Goal: Participate in discussion: Share content

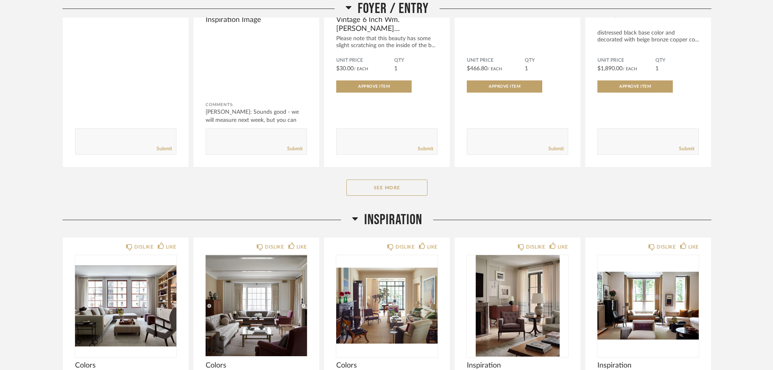
scroll to position [608, 0]
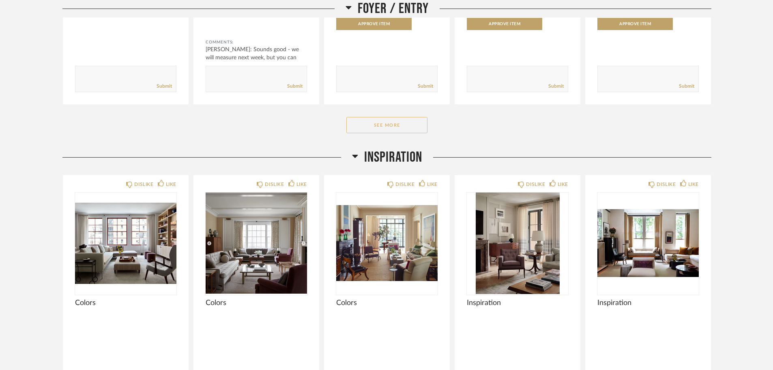
click at [389, 129] on button "See More" at bounding box center [386, 125] width 81 height 16
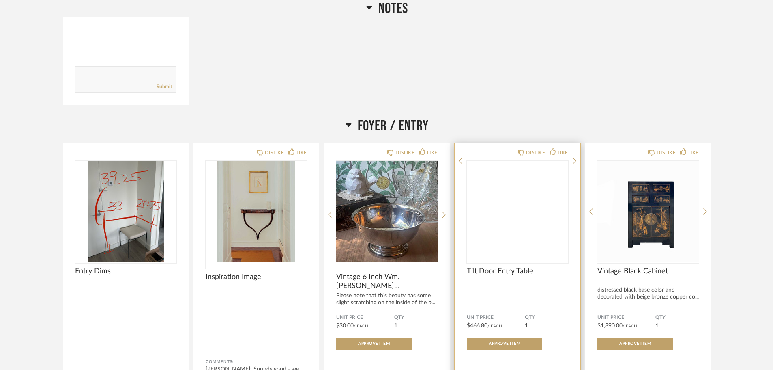
scroll to position [284, 0]
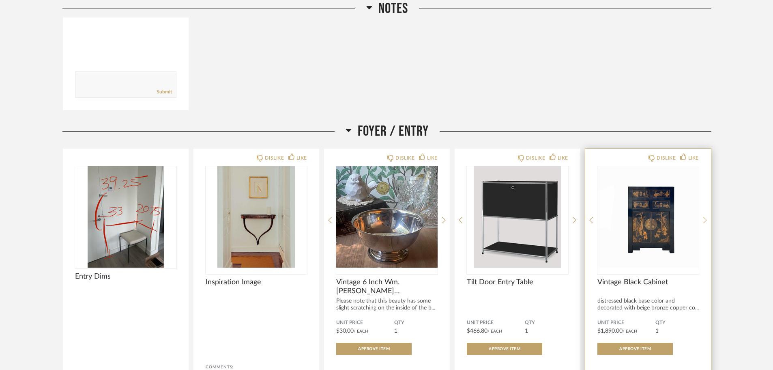
click at [707, 218] on icon at bounding box center [705, 219] width 4 height 7
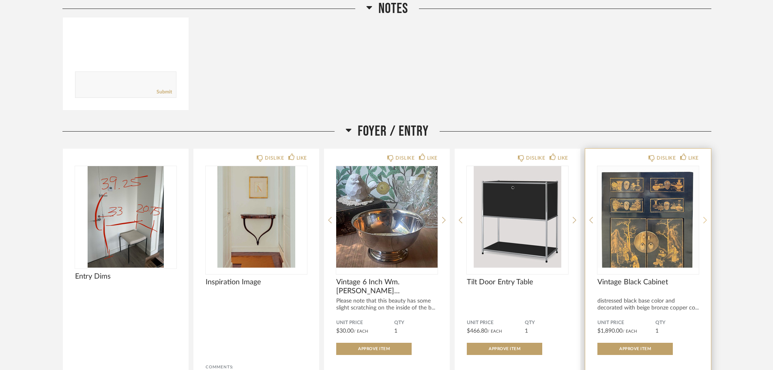
click at [707, 218] on icon at bounding box center [705, 219] width 4 height 7
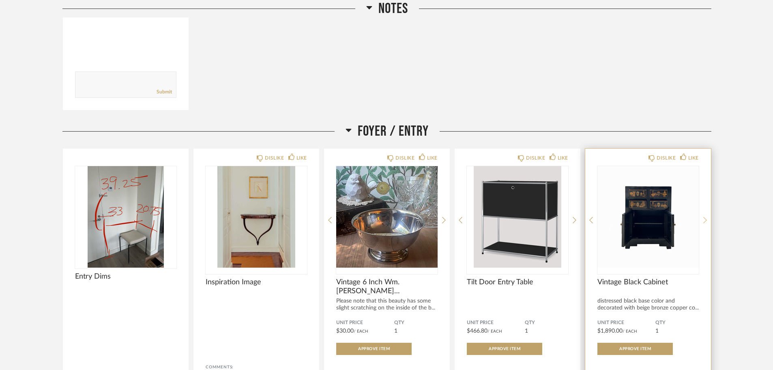
click at [707, 218] on icon at bounding box center [705, 219] width 4 height 7
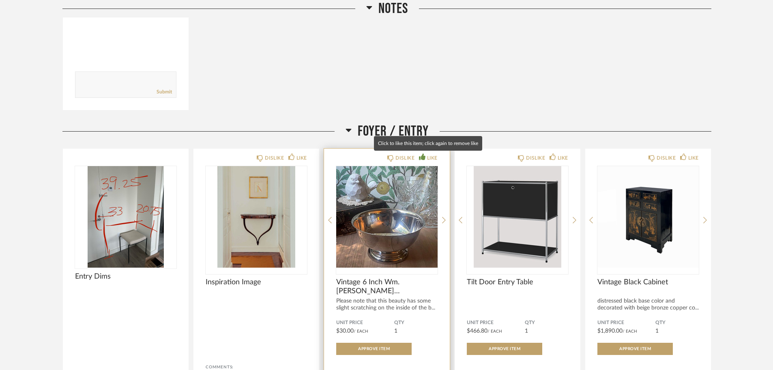
click at [432, 157] on div "LIKE" at bounding box center [432, 158] width 11 height 8
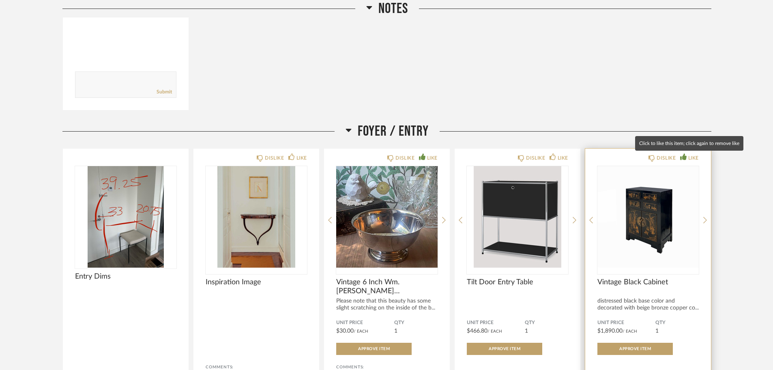
click at [691, 159] on div "LIKE" at bounding box center [693, 158] width 11 height 8
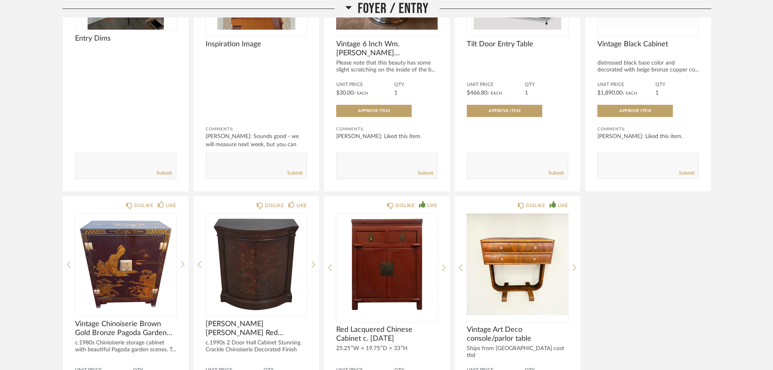
scroll to position [568, 0]
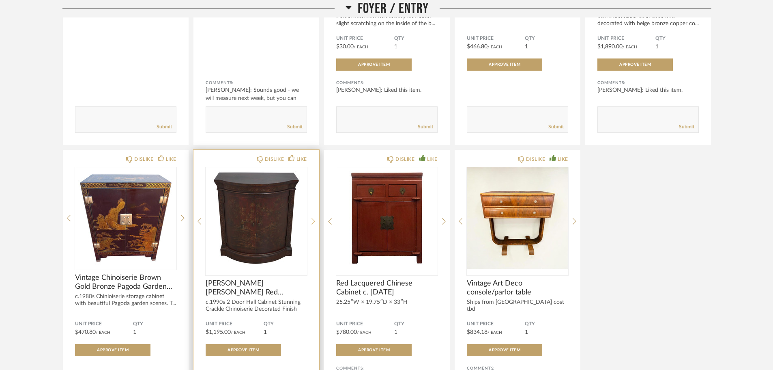
click at [314, 222] on icon at bounding box center [314, 221] width 4 height 6
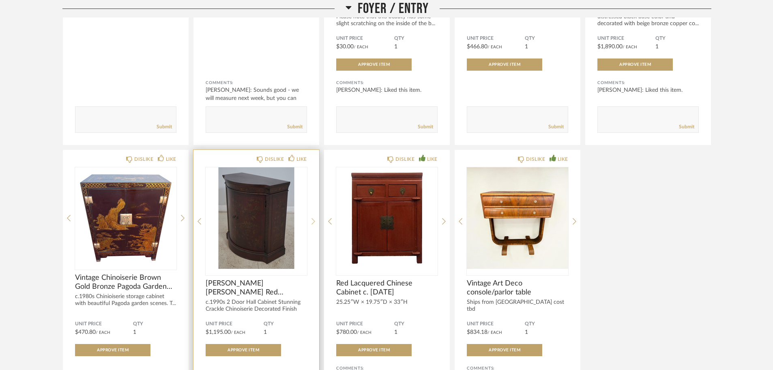
click at [314, 222] on icon at bounding box center [314, 221] width 4 height 6
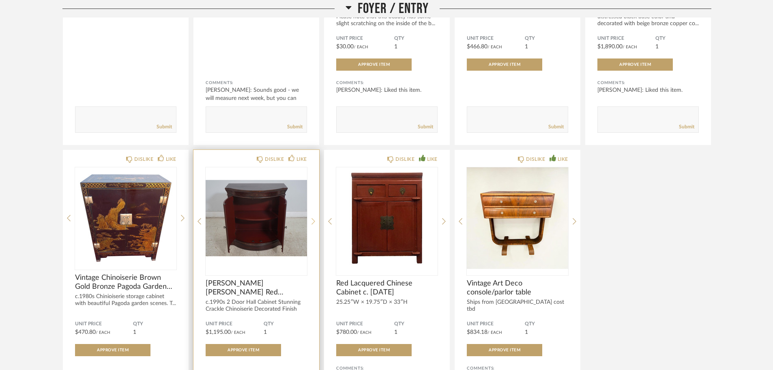
click at [314, 222] on icon at bounding box center [314, 221] width 4 height 6
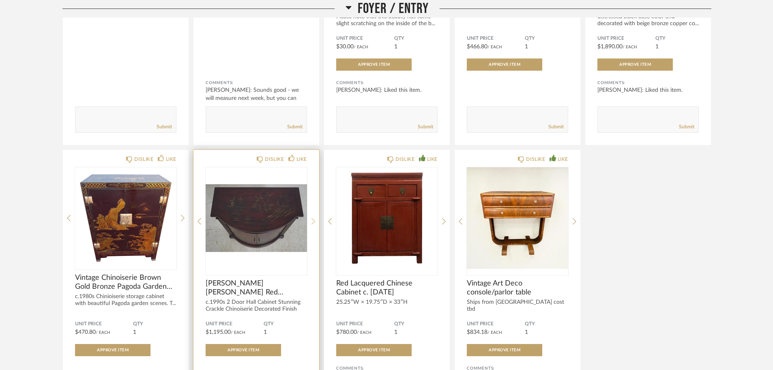
click at [314, 222] on icon at bounding box center [314, 221] width 4 height 6
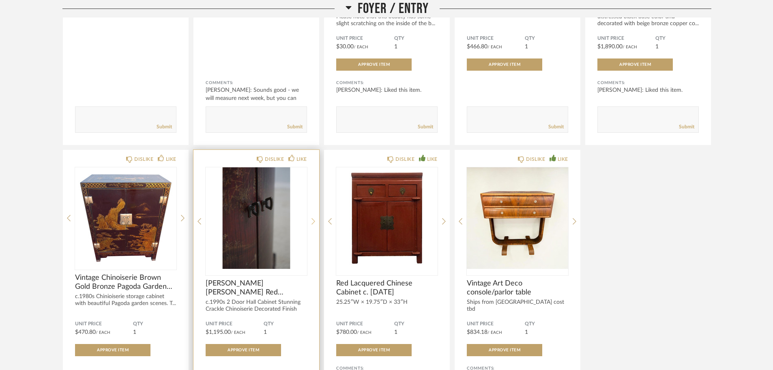
click at [314, 222] on icon at bounding box center [314, 221] width 4 height 6
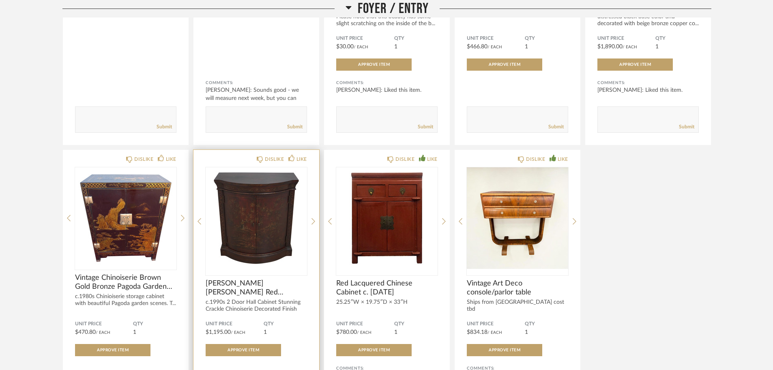
drag, startPoint x: 255, startPoint y: 195, endPoint x: 236, endPoint y: 212, distance: 25.0
click at [236, 212] on img "0" at bounding box center [256, 217] width 101 height 101
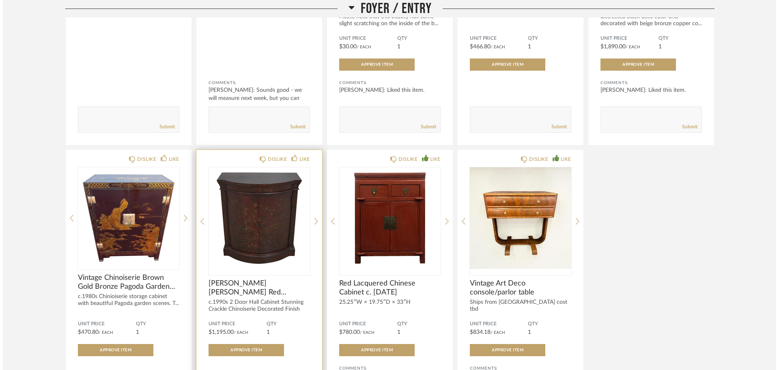
scroll to position [0, 0]
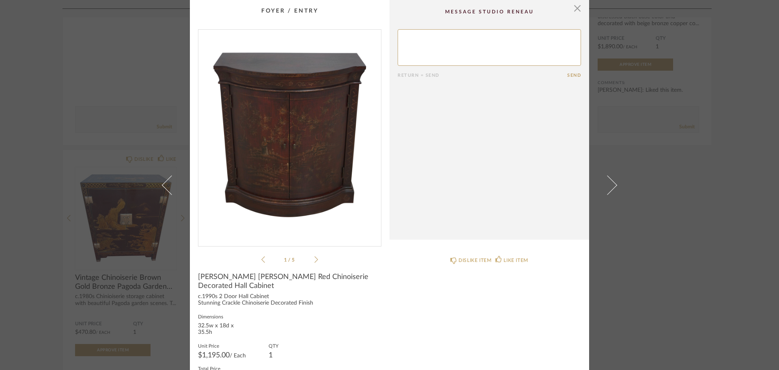
click at [314, 258] on icon at bounding box center [316, 259] width 4 height 7
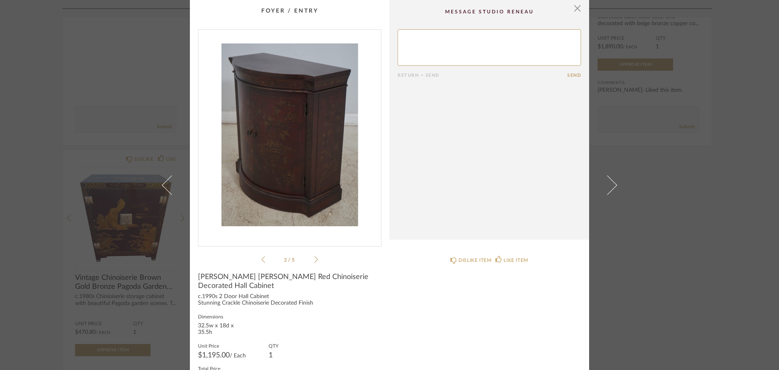
click at [314, 258] on icon at bounding box center [316, 259] width 4 height 7
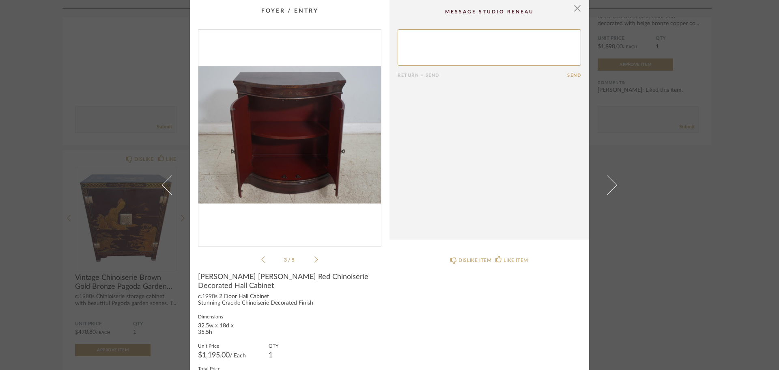
click at [314, 257] on icon at bounding box center [316, 259] width 4 height 7
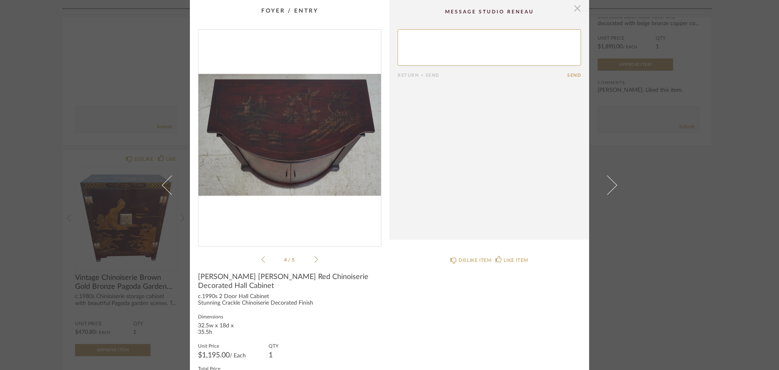
click at [575, 7] on span "button" at bounding box center [577, 8] width 16 height 16
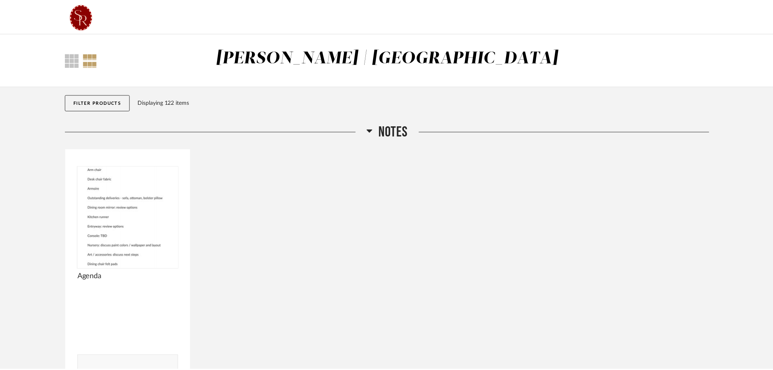
scroll to position [568, 0]
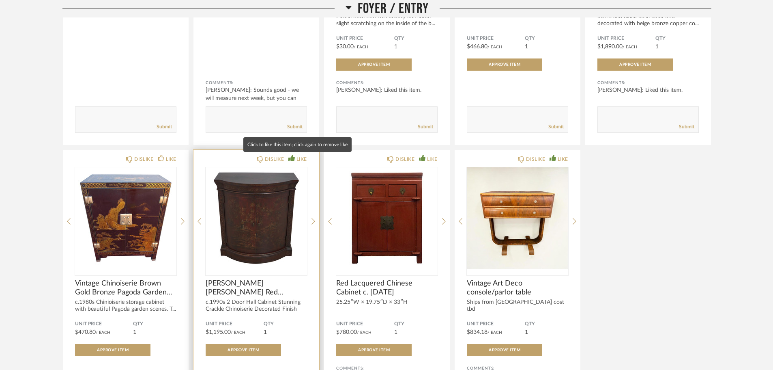
click at [292, 157] on icon at bounding box center [291, 158] width 6 height 6
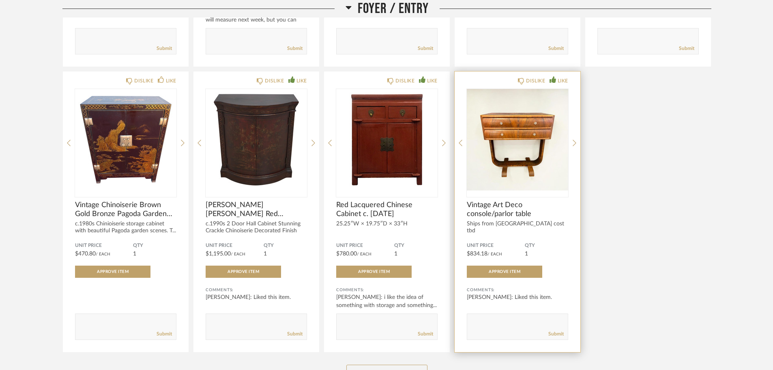
scroll to position [649, 0]
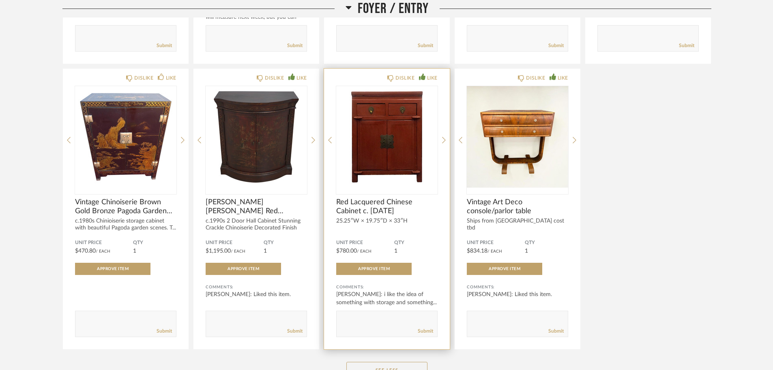
click at [391, 156] on img "0" at bounding box center [386, 136] width 101 height 101
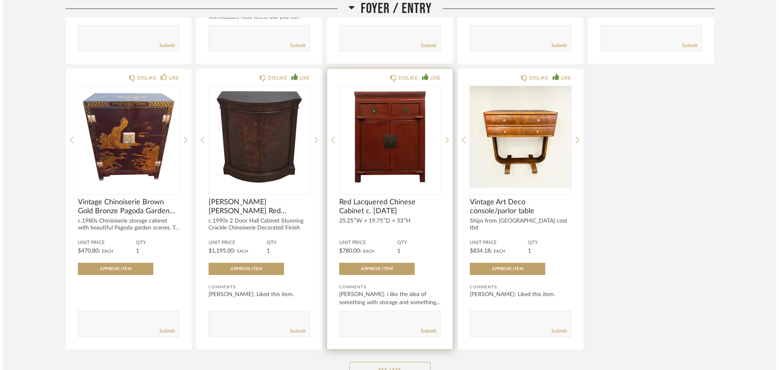
scroll to position [0, 0]
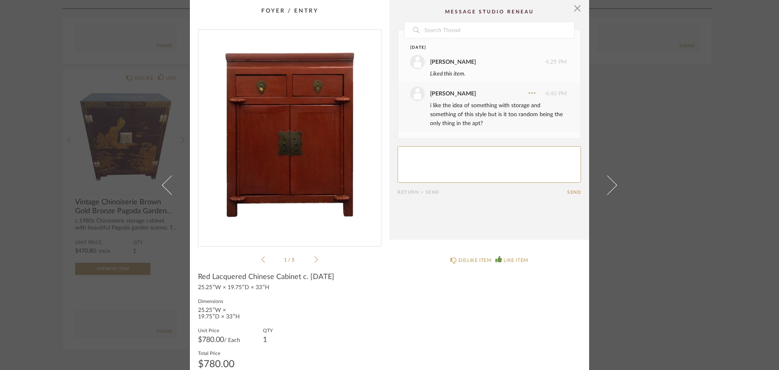
click at [317, 260] on div "1 / 5" at bounding box center [289, 146] width 183 height 235
click at [315, 260] on icon at bounding box center [316, 259] width 4 height 7
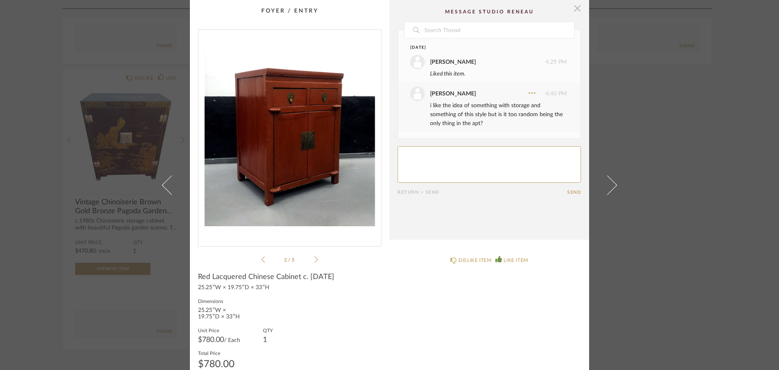
click at [575, 11] on span "button" at bounding box center [577, 8] width 16 height 16
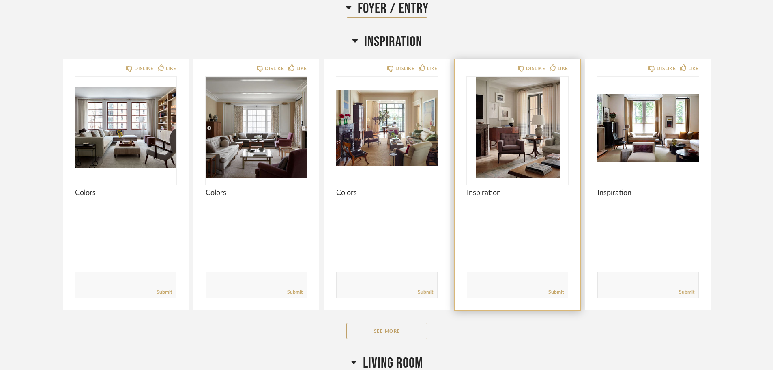
scroll to position [1055, 0]
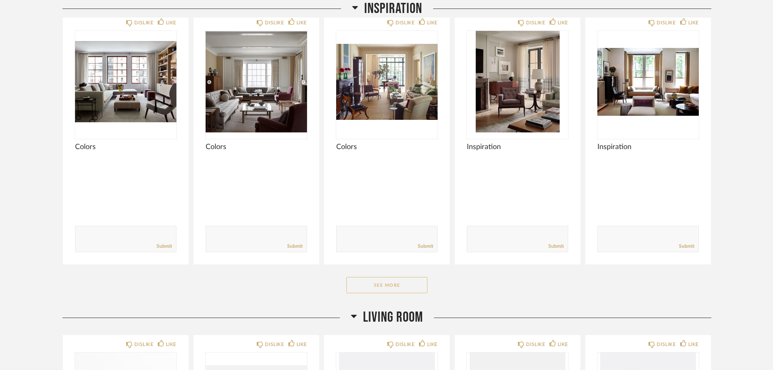
click at [396, 287] on button "See More" at bounding box center [386, 285] width 81 height 16
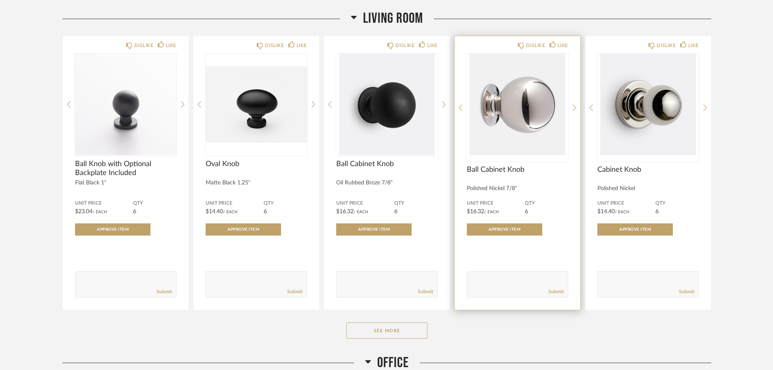
scroll to position [1623, 0]
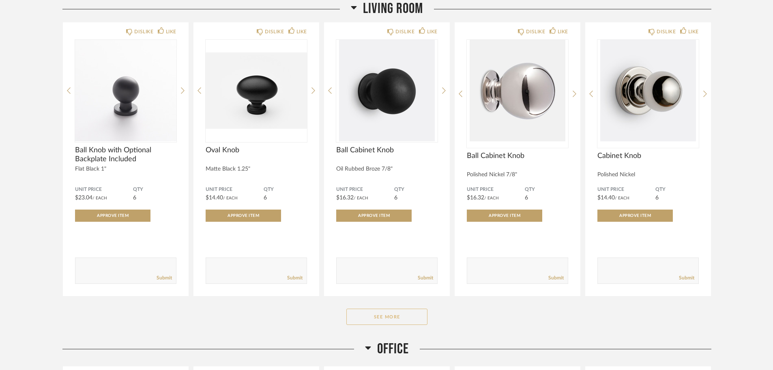
click at [383, 320] on button "See More" at bounding box center [386, 316] width 81 height 16
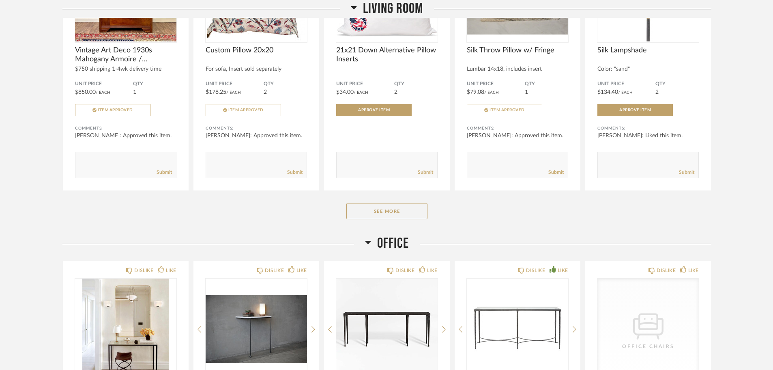
scroll to position [2880, 0]
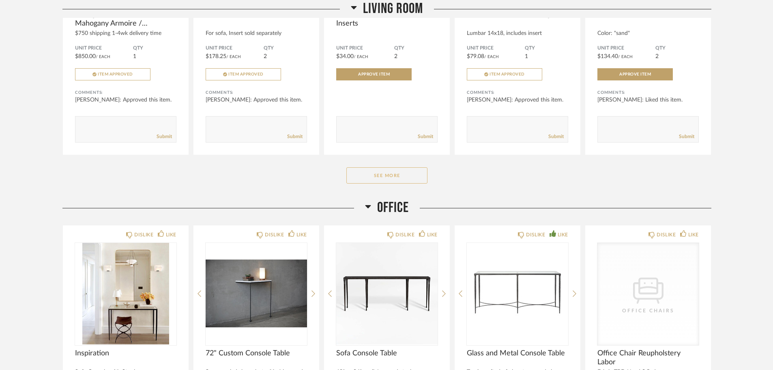
click at [387, 177] on button "See More" at bounding box center [386, 175] width 81 height 16
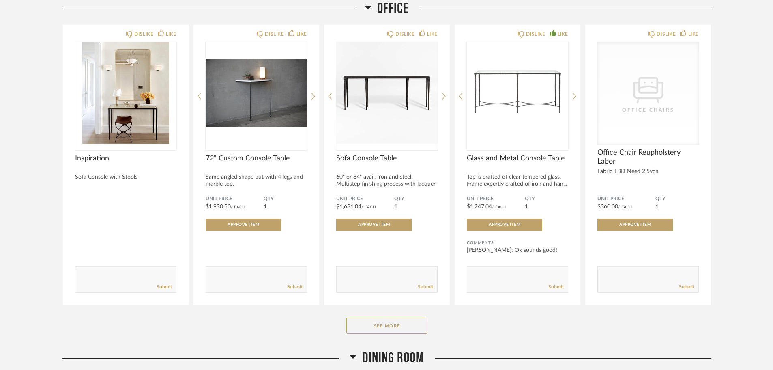
scroll to position [3691, 0]
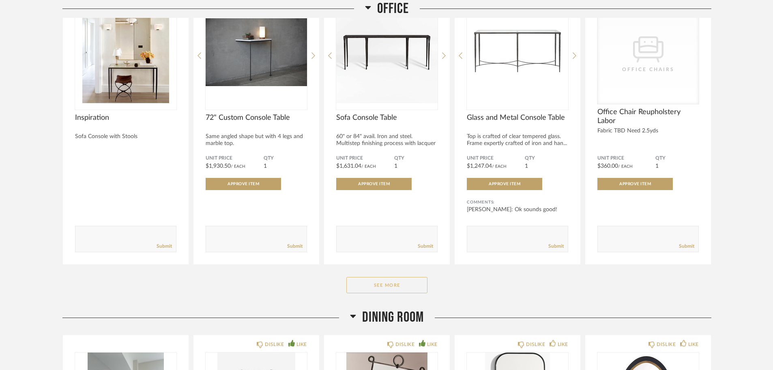
click at [365, 285] on button "See More" at bounding box center [386, 285] width 81 height 16
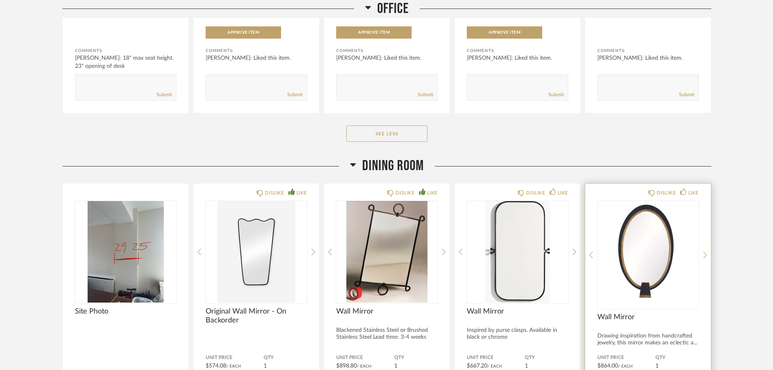
scroll to position [4178, 0]
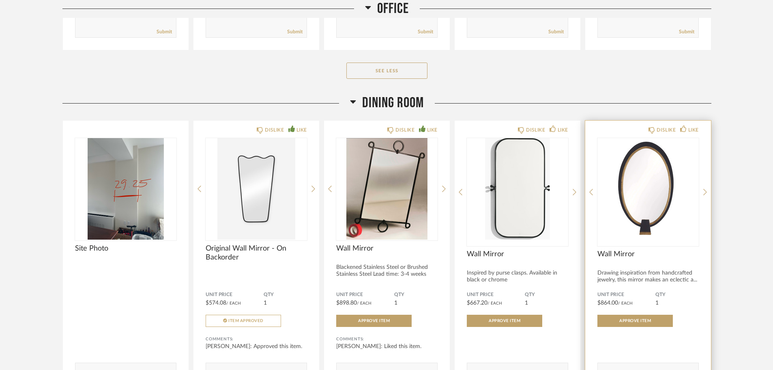
click at [653, 195] on img "0" at bounding box center [648, 188] width 101 height 101
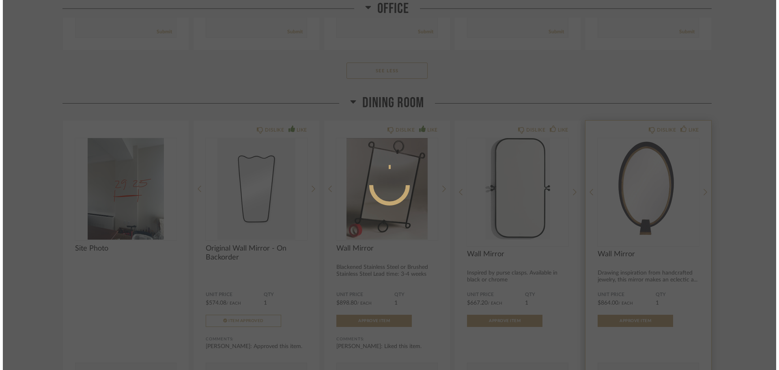
scroll to position [0, 0]
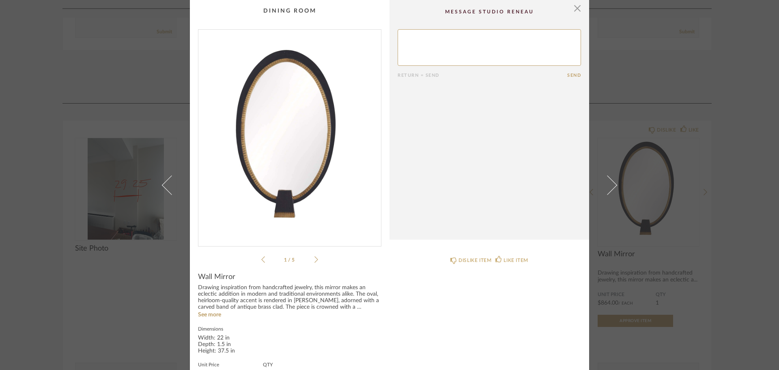
click at [314, 260] on icon at bounding box center [316, 259] width 4 height 7
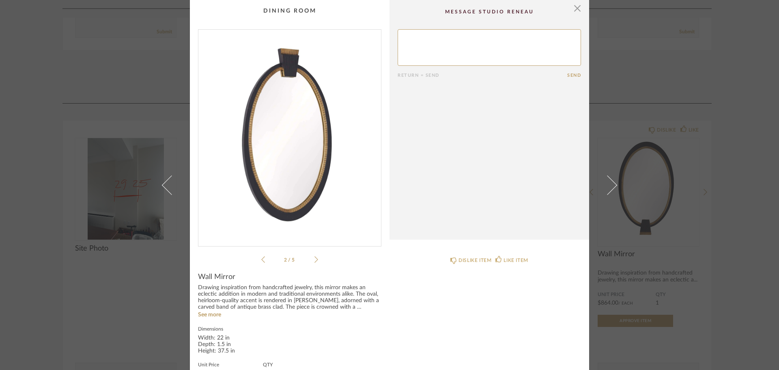
click at [314, 260] on icon at bounding box center [316, 259] width 4 height 7
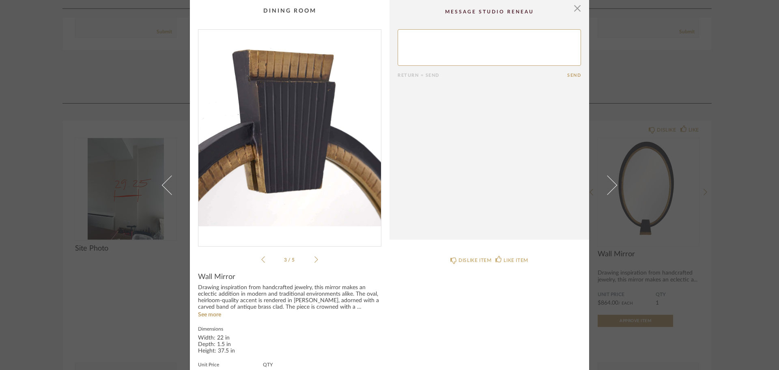
click at [314, 260] on icon at bounding box center [316, 259] width 4 height 7
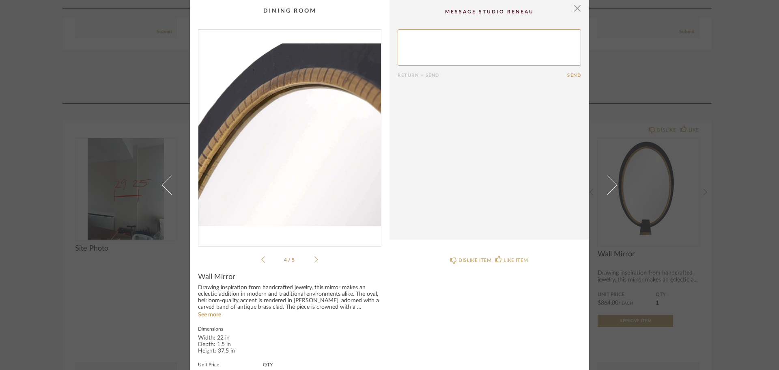
click at [314, 260] on icon at bounding box center [316, 259] width 4 height 7
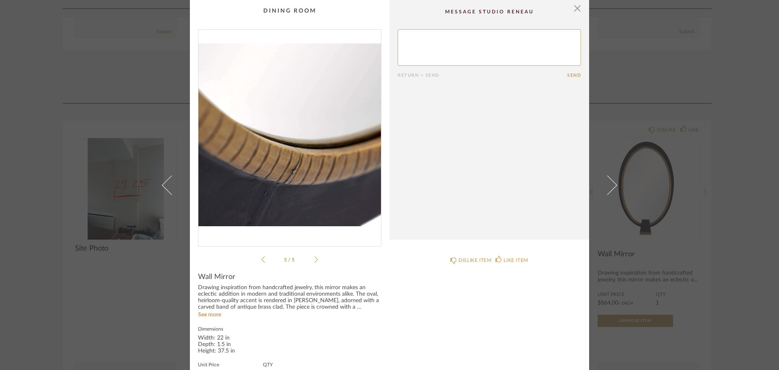
click at [314, 260] on icon at bounding box center [316, 259] width 4 height 7
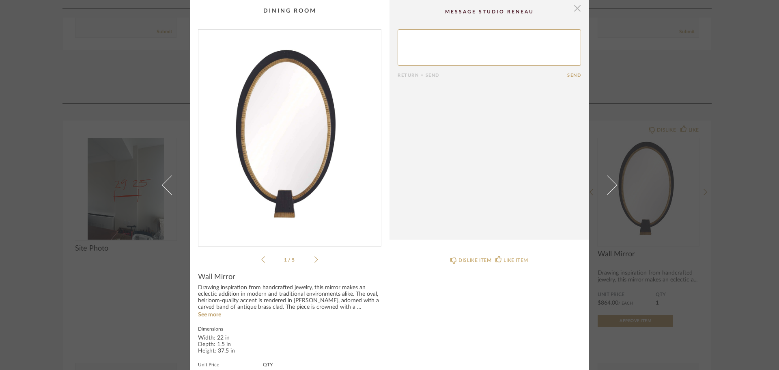
click at [571, 9] on span "button" at bounding box center [577, 8] width 16 height 16
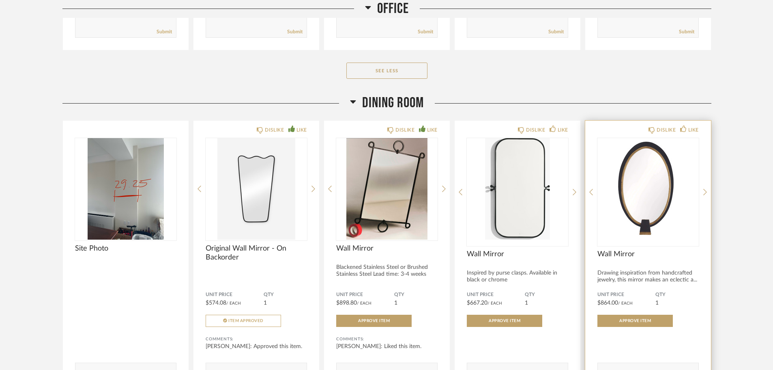
scroll to position [4259, 0]
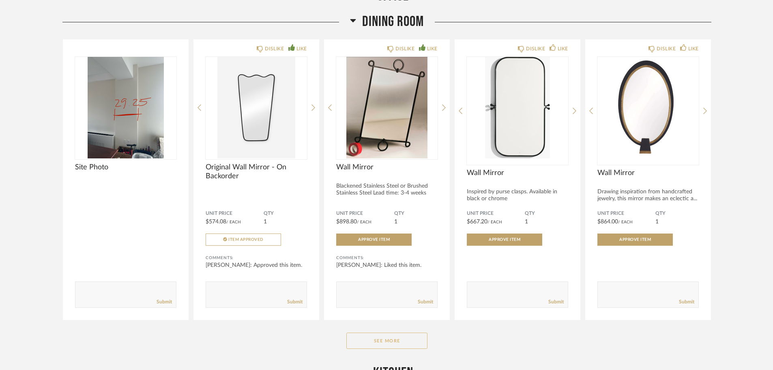
click at [421, 342] on button "See More" at bounding box center [386, 340] width 81 height 16
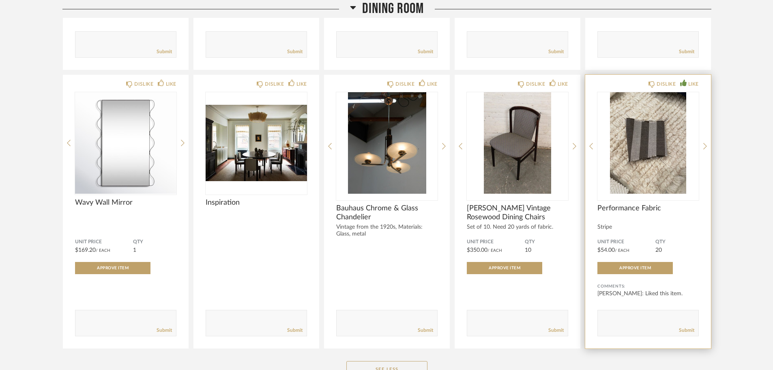
scroll to position [5192, 0]
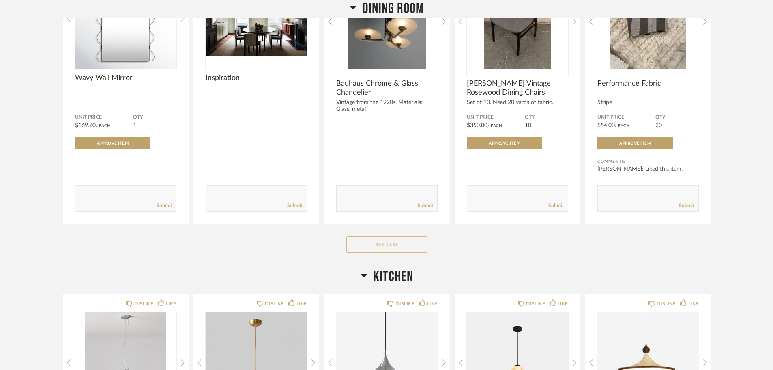
click at [415, 249] on button "See Less" at bounding box center [386, 244] width 81 height 16
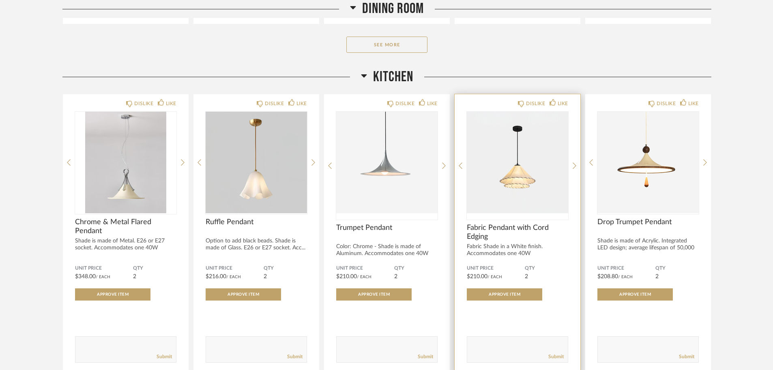
scroll to position [4597, 0]
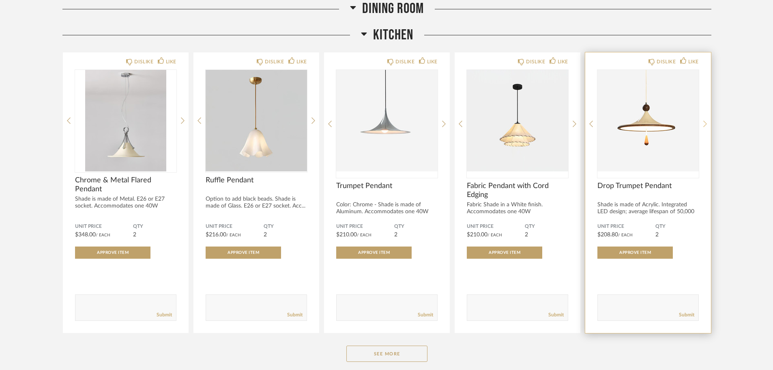
click at [704, 123] on icon at bounding box center [705, 123] width 4 height 7
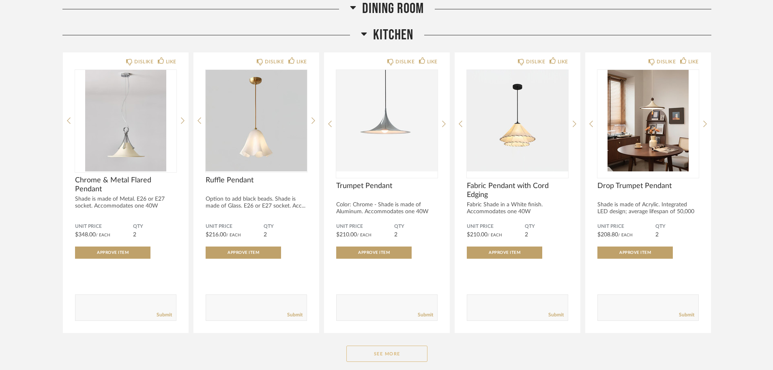
click at [399, 355] on button "See More" at bounding box center [386, 353] width 81 height 16
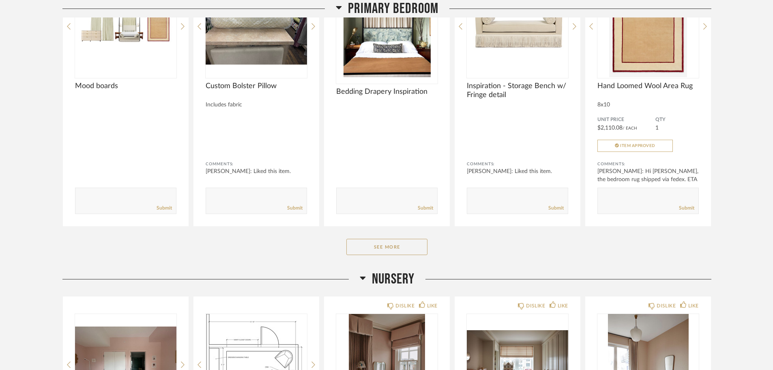
scroll to position [5327, 0]
click at [394, 247] on button "See More" at bounding box center [386, 246] width 81 height 16
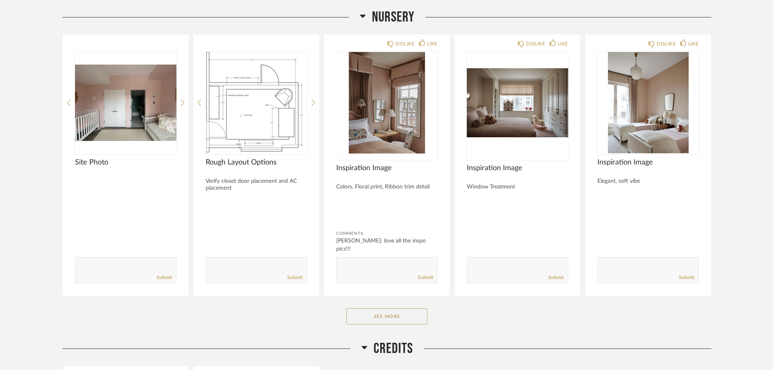
scroll to position [6463, 0]
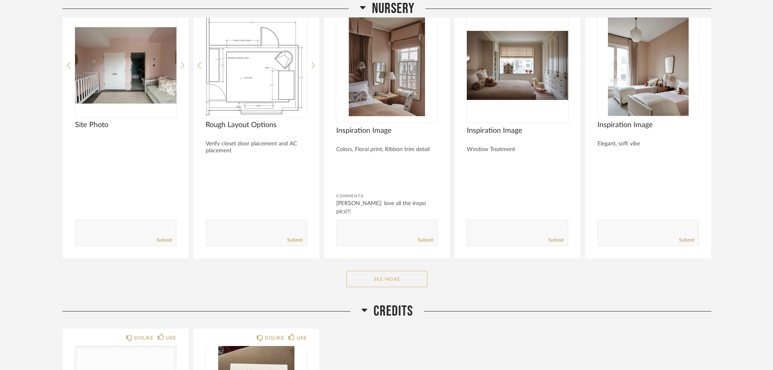
click at [400, 285] on button "See More" at bounding box center [386, 279] width 81 height 16
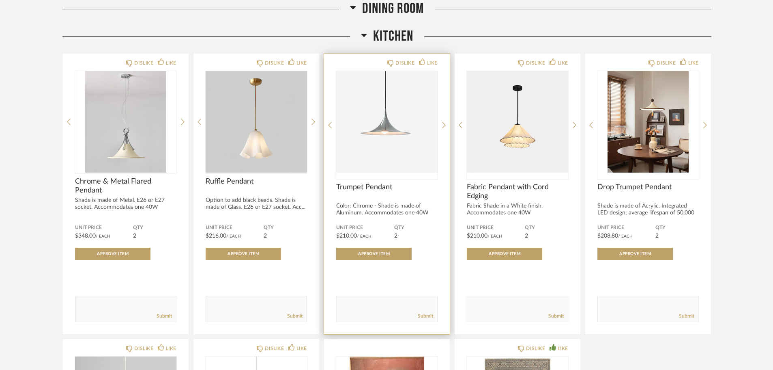
scroll to position [4581, 0]
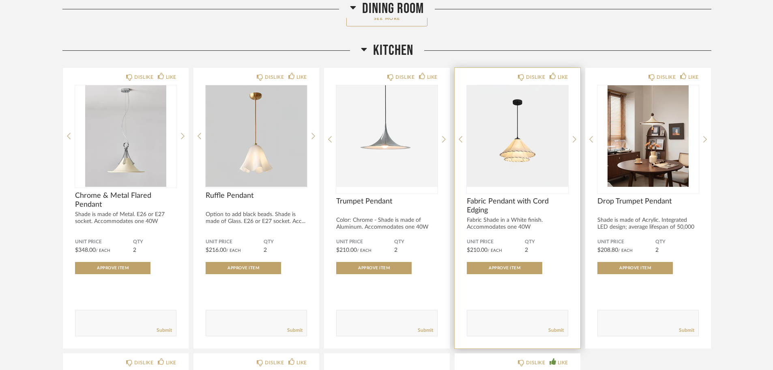
click at [520, 136] on img "0" at bounding box center [517, 135] width 101 height 101
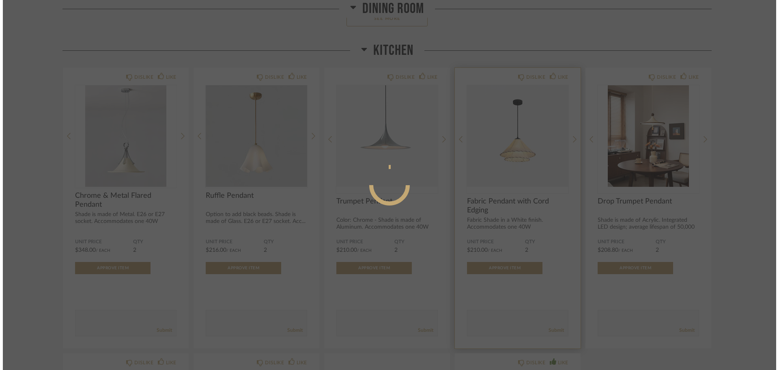
scroll to position [0, 0]
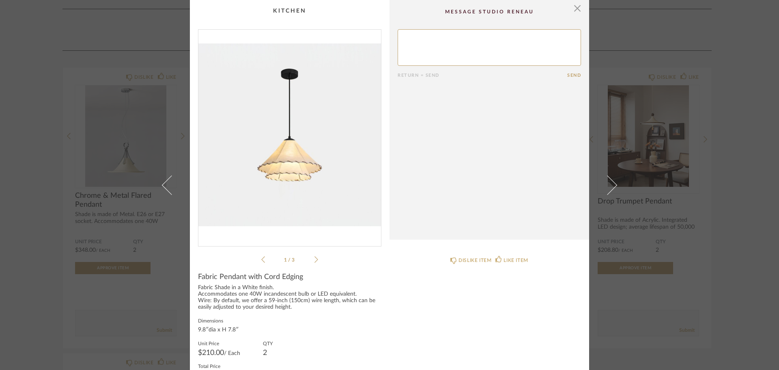
click at [314, 260] on icon at bounding box center [316, 259] width 4 height 7
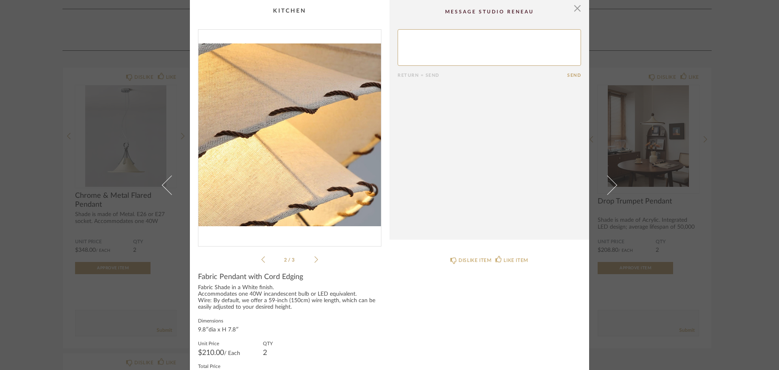
click at [314, 260] on icon at bounding box center [316, 259] width 4 height 7
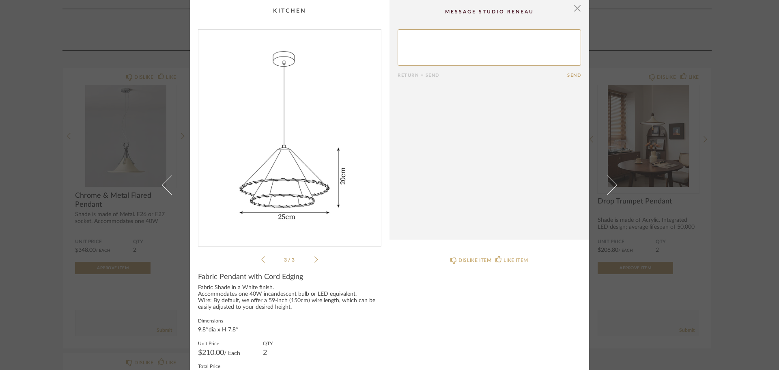
click at [314, 260] on icon at bounding box center [316, 259] width 4 height 7
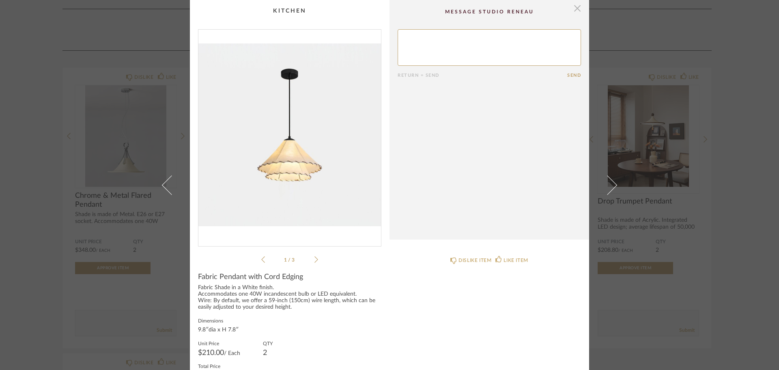
click at [576, 7] on span "button" at bounding box center [577, 8] width 16 height 16
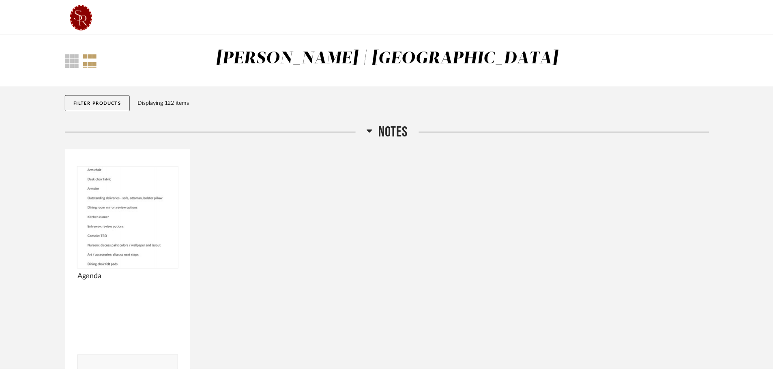
scroll to position [4581, 0]
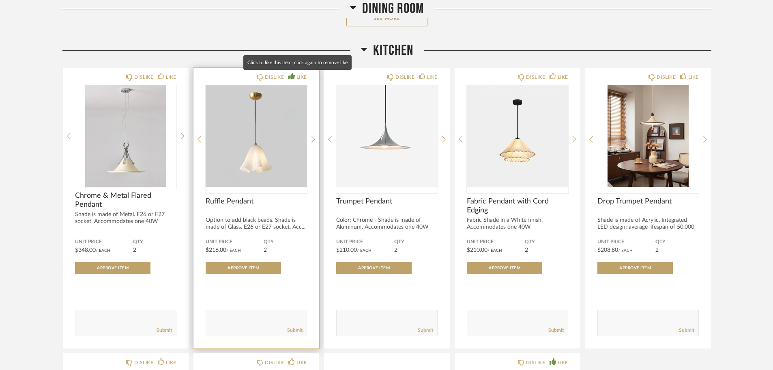
click at [303, 73] on div "LIKE" at bounding box center [302, 77] width 11 height 8
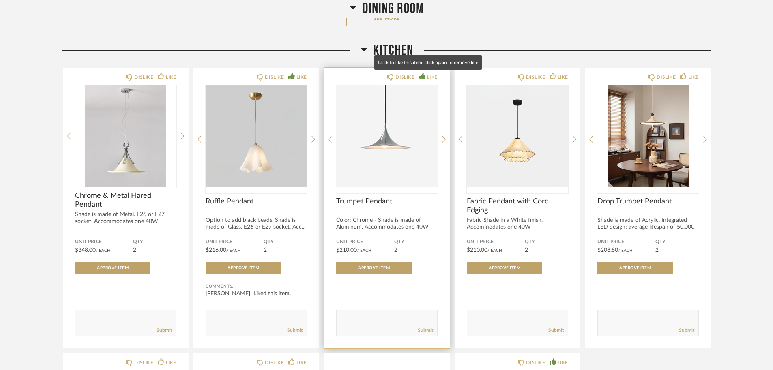
click at [436, 76] on div "LIKE" at bounding box center [432, 77] width 11 height 8
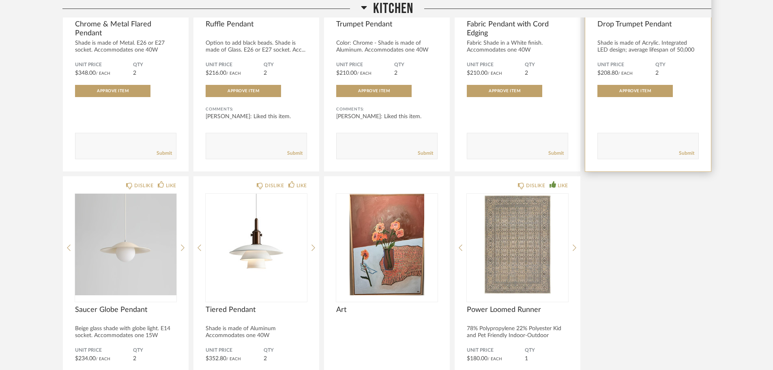
scroll to position [4784, 0]
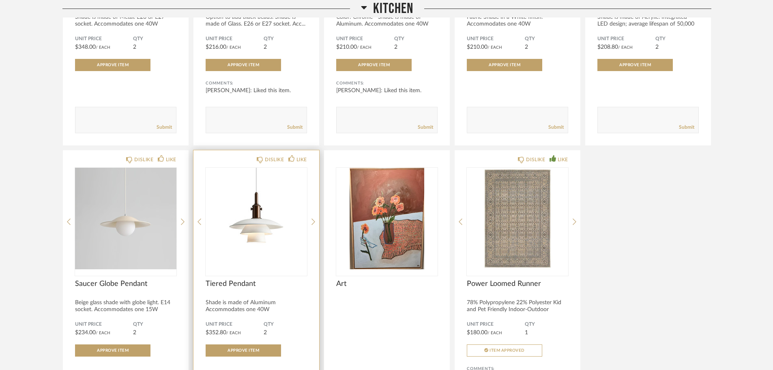
click at [267, 215] on img "0" at bounding box center [256, 218] width 101 height 101
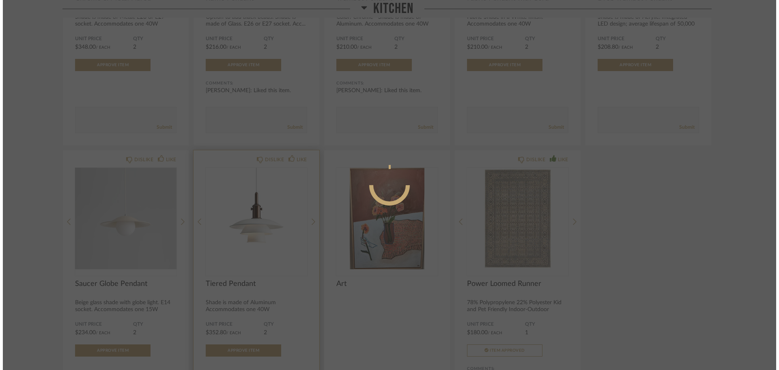
scroll to position [0, 0]
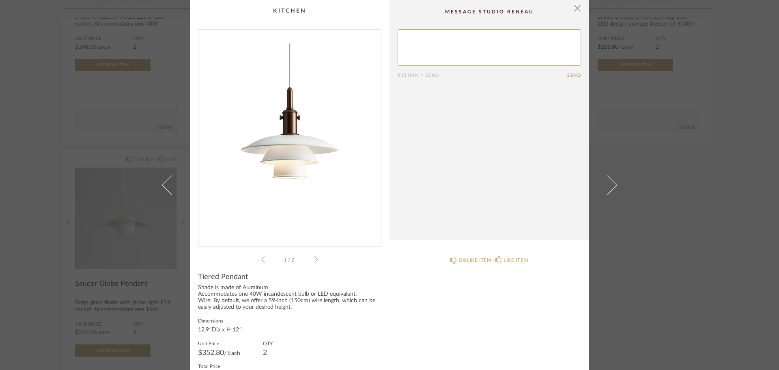
click at [314, 260] on icon at bounding box center [316, 259] width 4 height 6
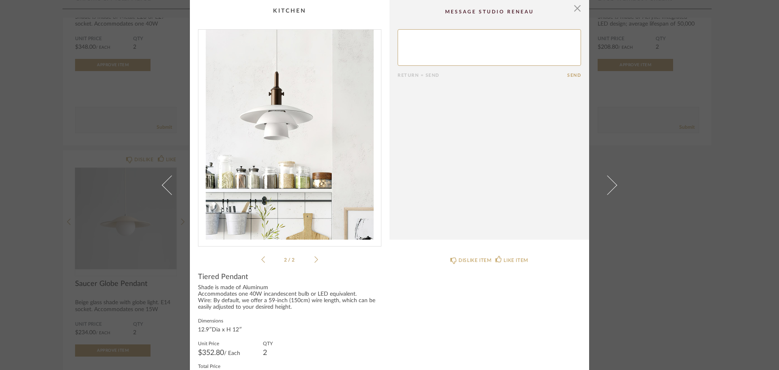
click at [314, 260] on icon at bounding box center [316, 259] width 4 height 6
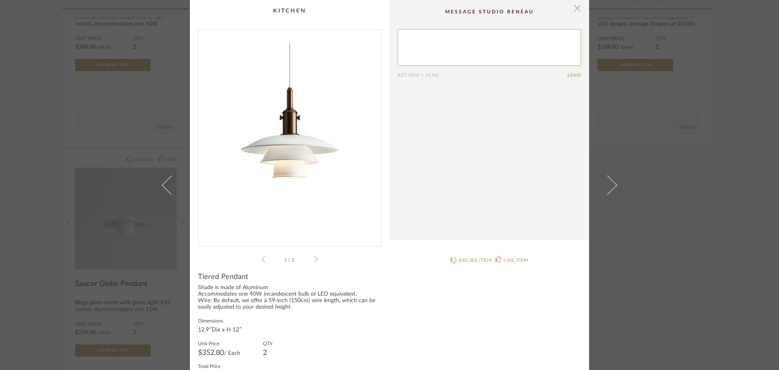
click at [576, 11] on span "button" at bounding box center [577, 8] width 16 height 16
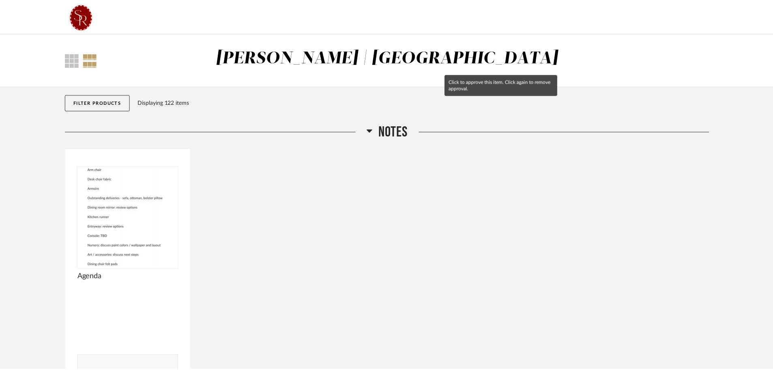
scroll to position [4784, 0]
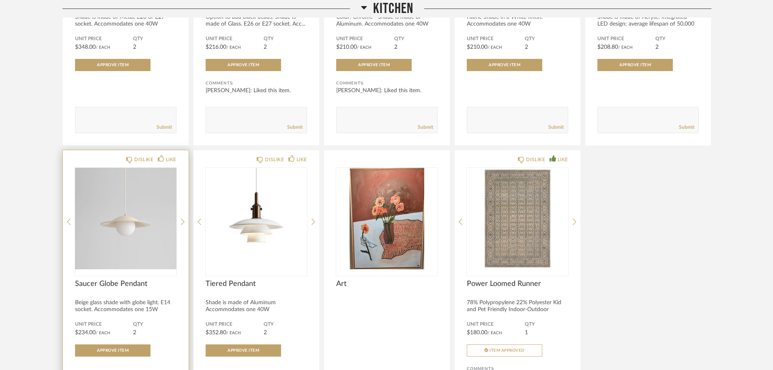
click at [126, 225] on img "0" at bounding box center [125, 218] width 101 height 101
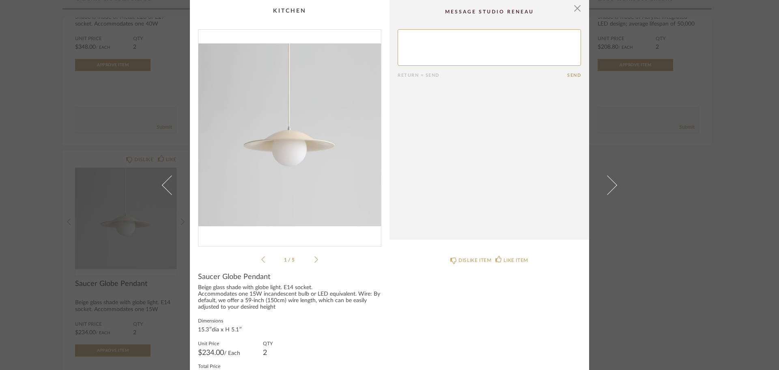
click at [314, 258] on icon at bounding box center [316, 259] width 4 height 7
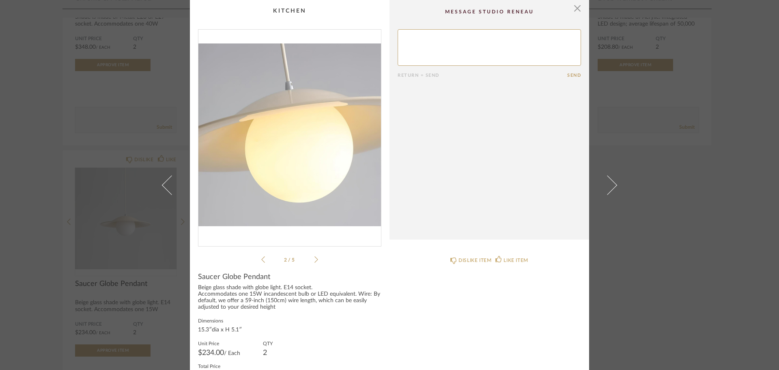
click at [314, 258] on icon at bounding box center [316, 259] width 4 height 7
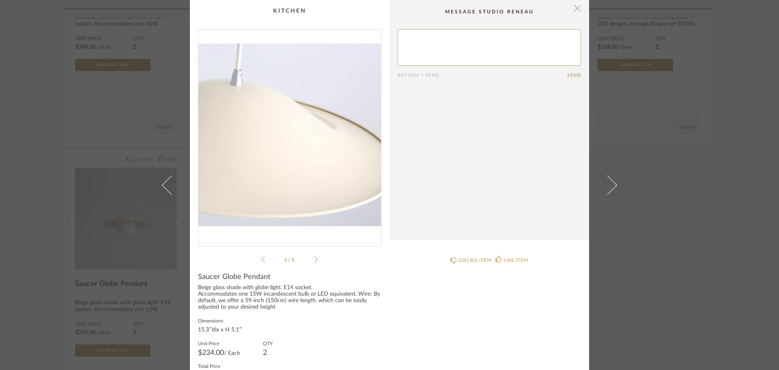
click at [576, 10] on span "button" at bounding box center [577, 8] width 16 height 16
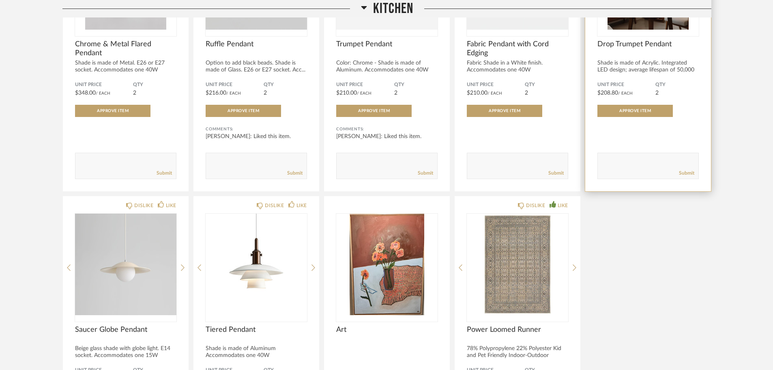
scroll to position [4622, 0]
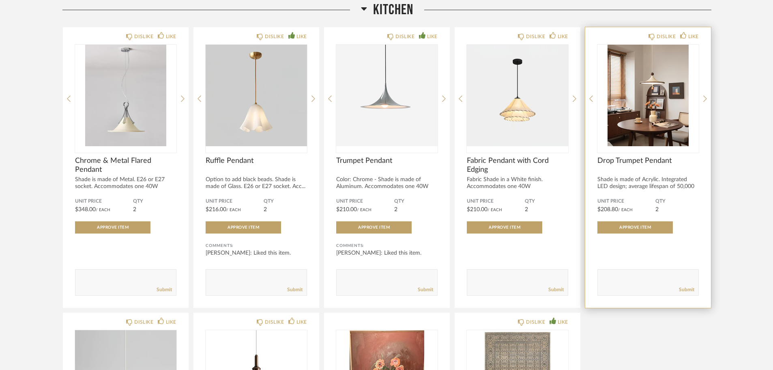
click at [643, 83] on img "1" at bounding box center [648, 95] width 101 height 101
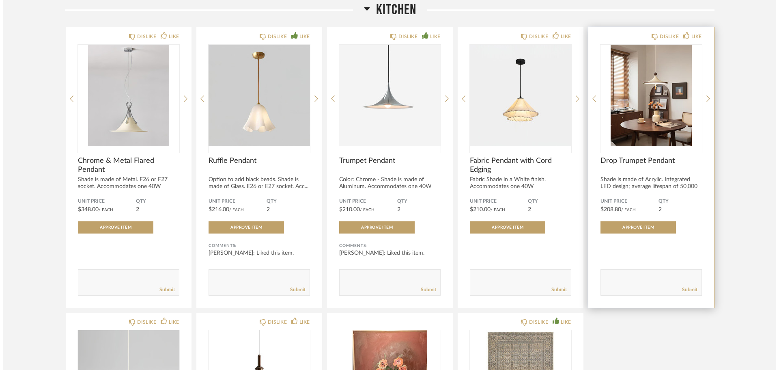
scroll to position [0, 0]
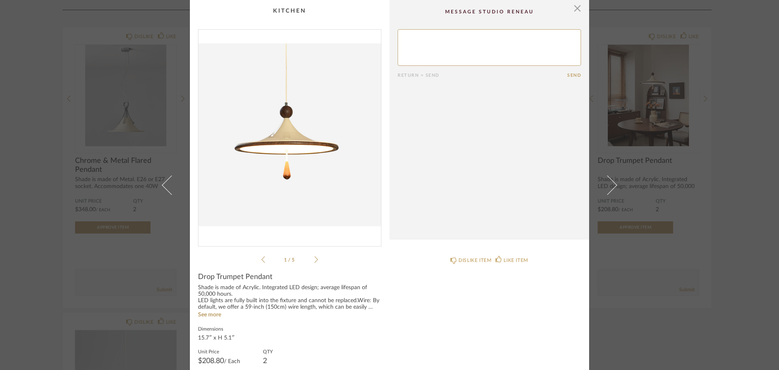
click at [316, 260] on div "1 / 5" at bounding box center [289, 146] width 183 height 235
click at [314, 260] on icon at bounding box center [316, 259] width 4 height 7
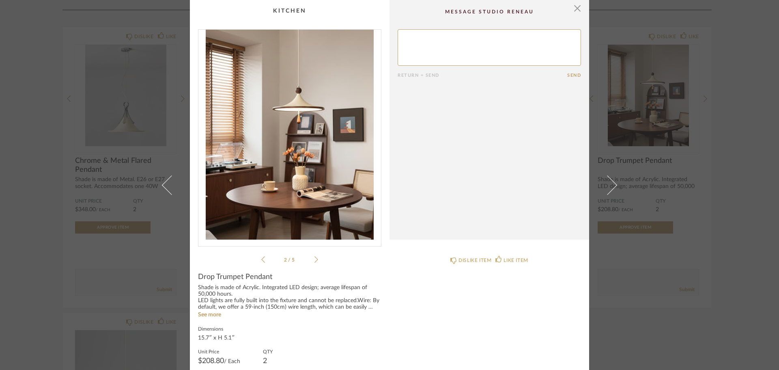
click at [314, 260] on icon at bounding box center [316, 259] width 4 height 7
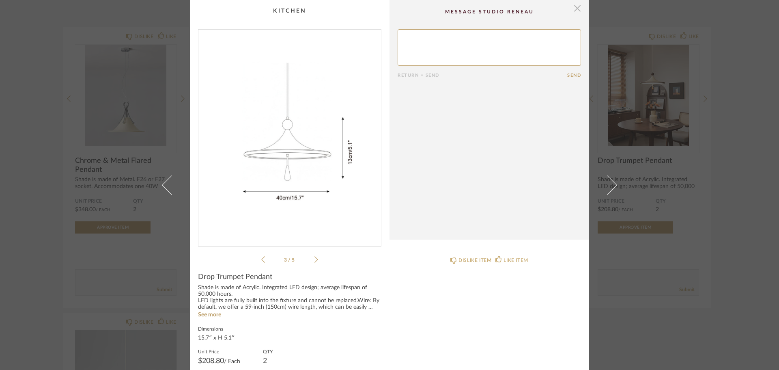
click at [576, 7] on span "button" at bounding box center [577, 8] width 16 height 16
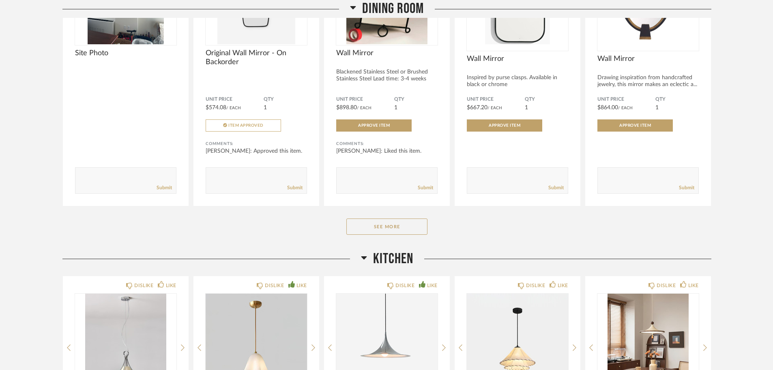
scroll to position [4379, 0]
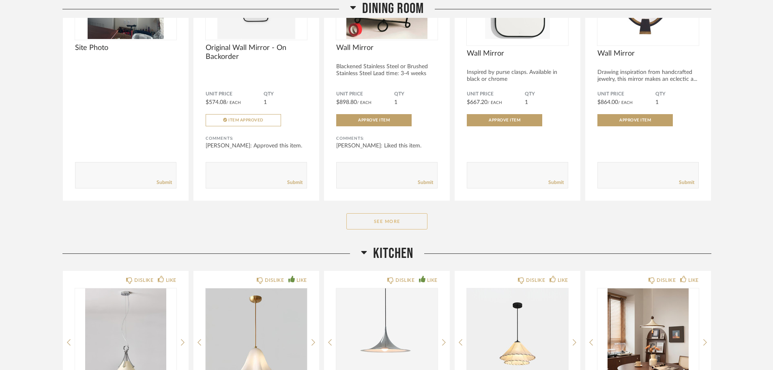
click at [390, 221] on button "See More" at bounding box center [386, 221] width 81 height 16
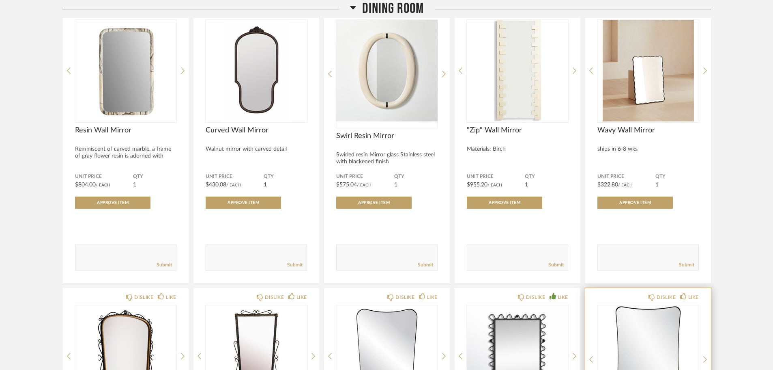
scroll to position [4541, 0]
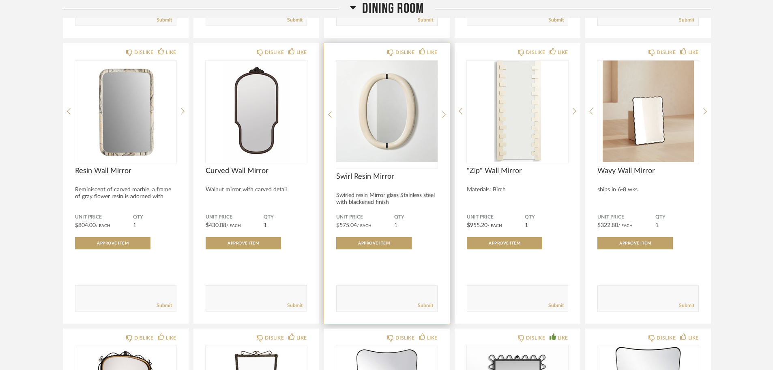
drag, startPoint x: 382, startPoint y: 119, endPoint x: 392, endPoint y: 110, distance: 13.2
click at [392, 110] on img "0" at bounding box center [386, 110] width 101 height 101
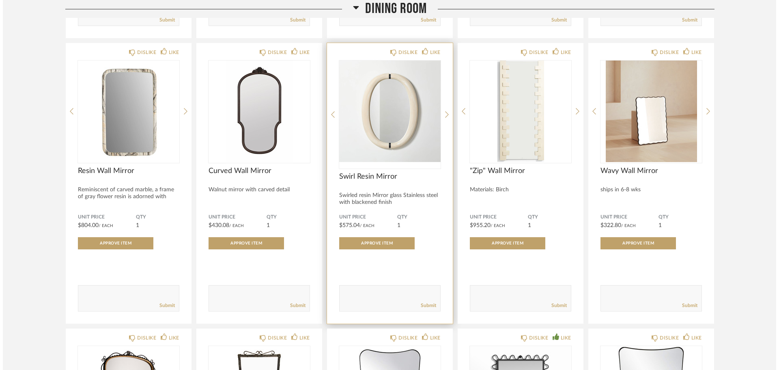
scroll to position [0, 0]
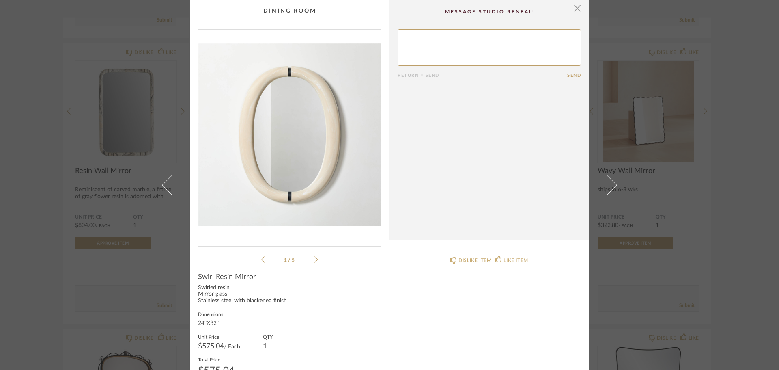
click at [314, 260] on icon at bounding box center [316, 259] width 4 height 6
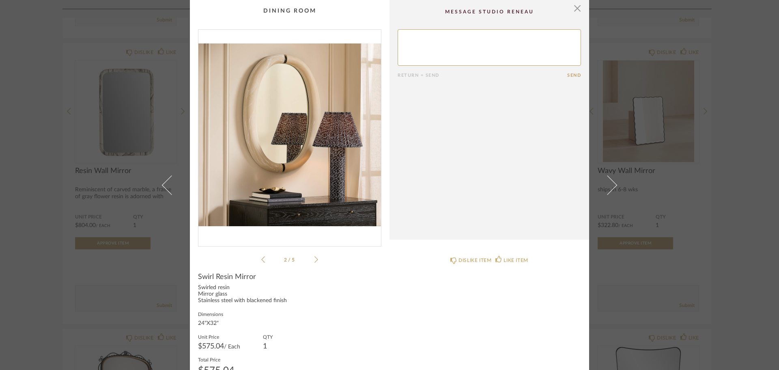
click at [314, 260] on icon at bounding box center [316, 259] width 4 height 6
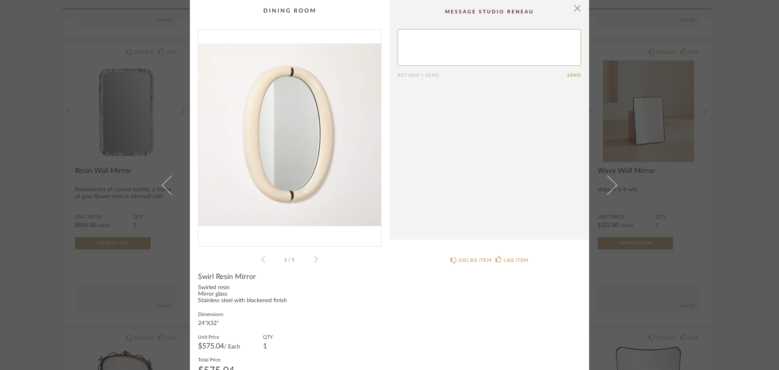
click at [314, 260] on icon at bounding box center [316, 259] width 4 height 6
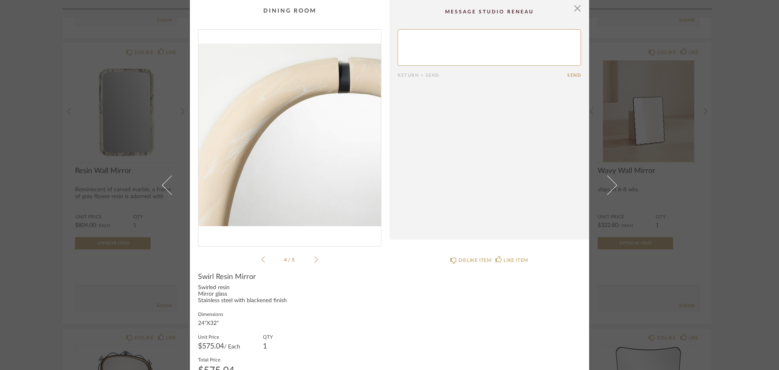
click at [314, 260] on icon at bounding box center [316, 259] width 4 height 6
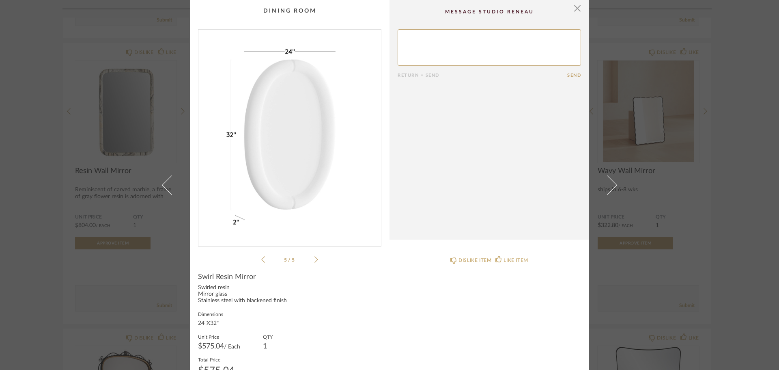
click at [314, 260] on icon at bounding box center [316, 259] width 4 height 6
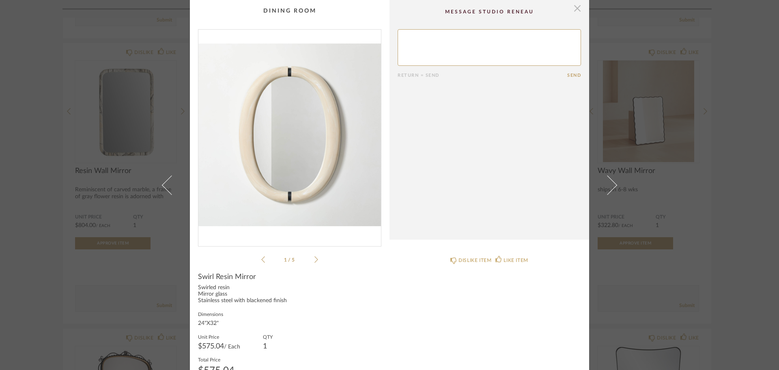
click at [572, 9] on span "button" at bounding box center [577, 8] width 16 height 16
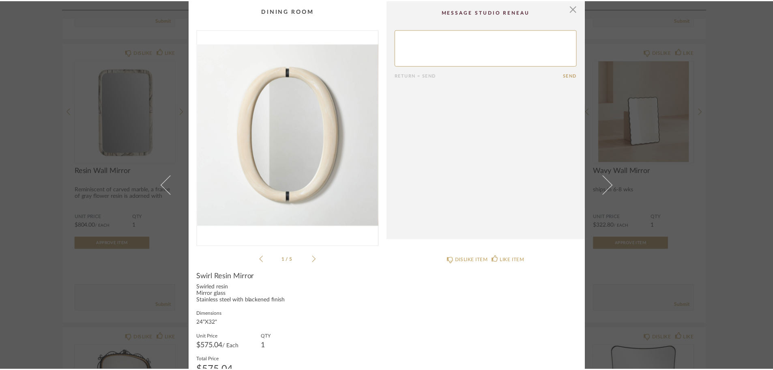
scroll to position [4541, 0]
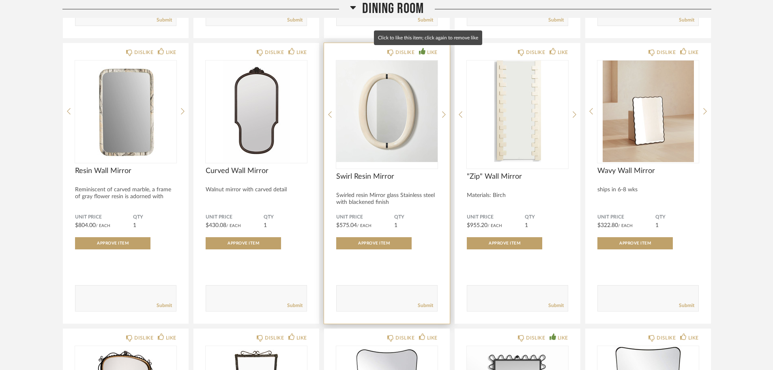
click at [433, 54] on div "LIKE" at bounding box center [432, 52] width 11 height 8
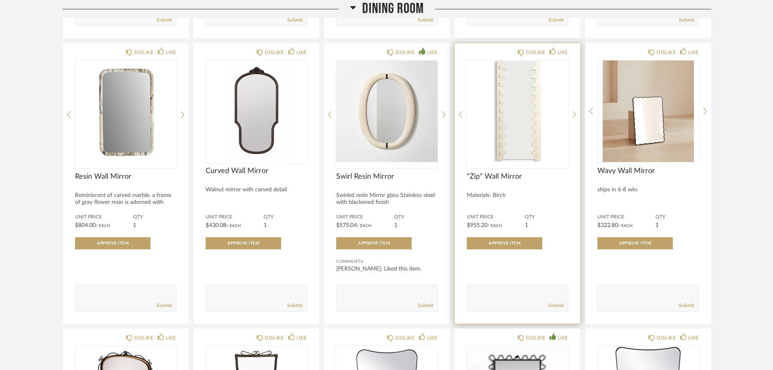
click at [522, 127] on img "0" at bounding box center [517, 110] width 101 height 101
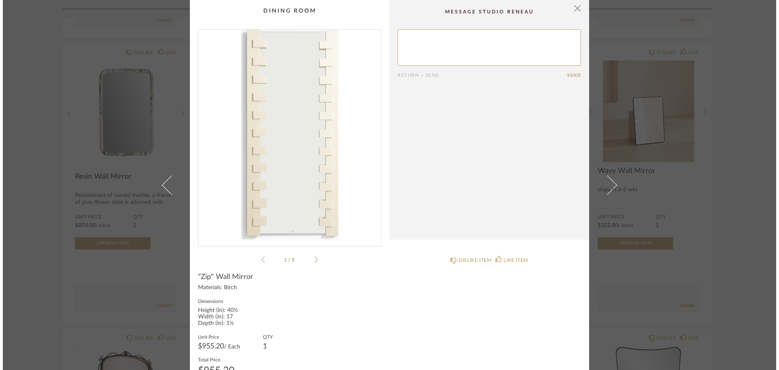
scroll to position [0, 0]
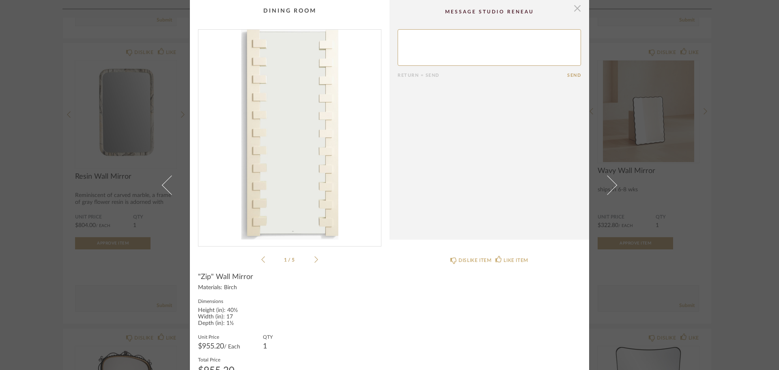
click at [578, 9] on span "button" at bounding box center [577, 8] width 16 height 16
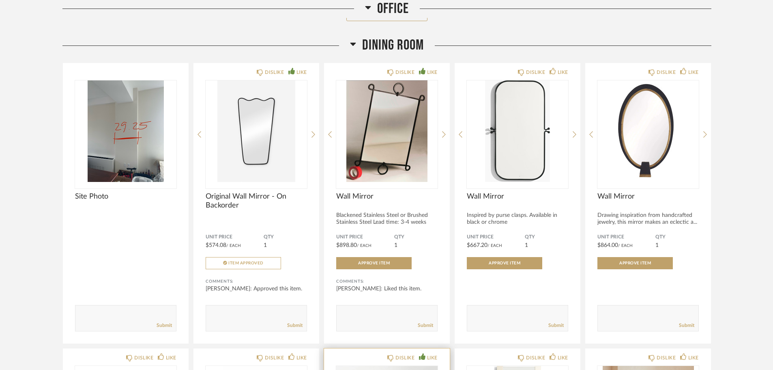
scroll to position [4216, 0]
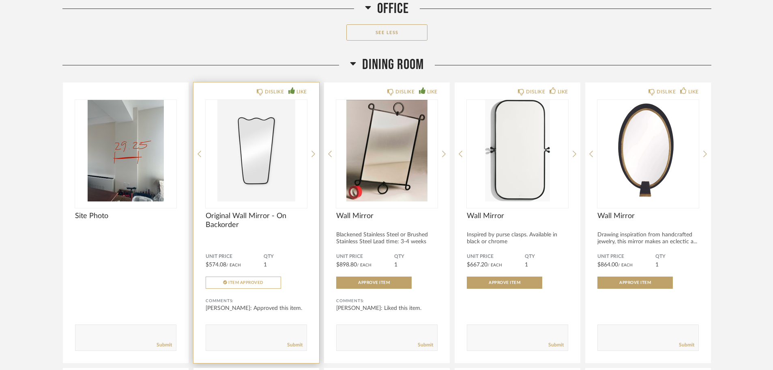
click at [261, 169] on img "0" at bounding box center [256, 150] width 101 height 101
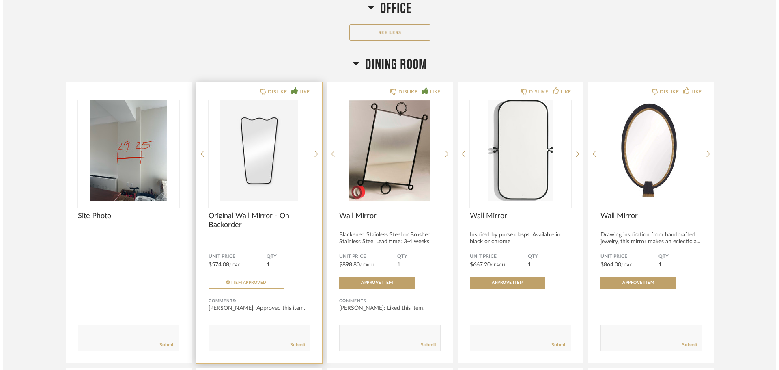
scroll to position [0, 0]
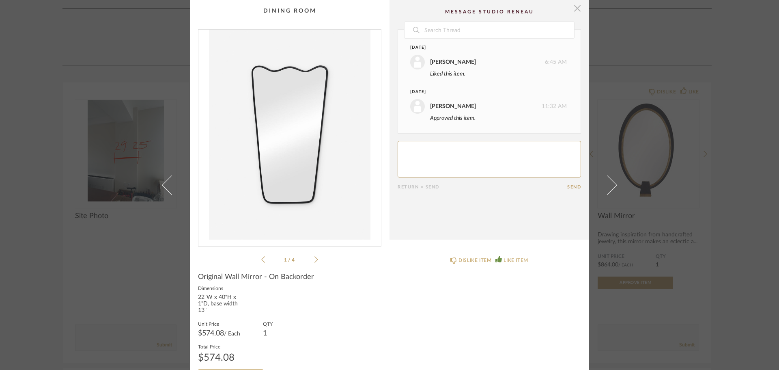
click at [575, 7] on span "button" at bounding box center [577, 8] width 16 height 16
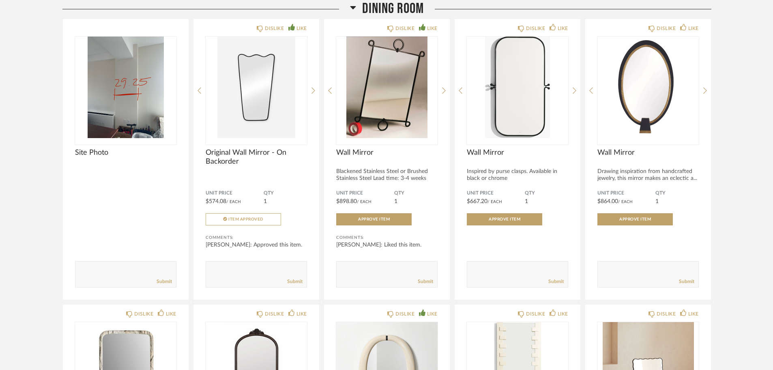
scroll to position [4379, 0]
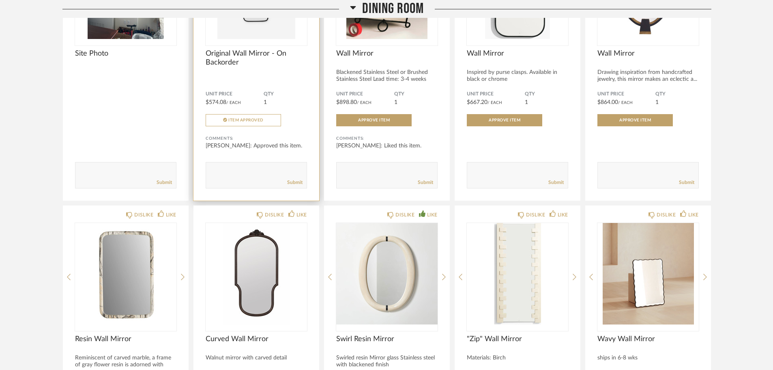
click at [245, 175] on textarea at bounding box center [256, 171] width 101 height 11
paste textarea "[URL][DOMAIN_NAME]"
type textarea "thoughts on this one as an alternative: [URL][DOMAIN_NAME]"
click at [291, 181] on link "Submit" at bounding box center [294, 182] width 15 height 7
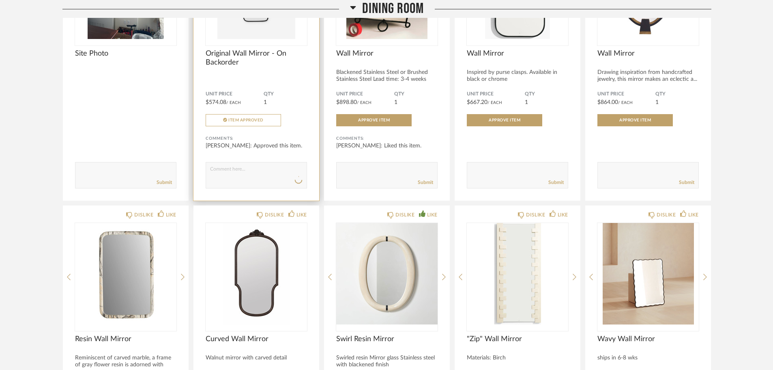
scroll to position [0, 0]
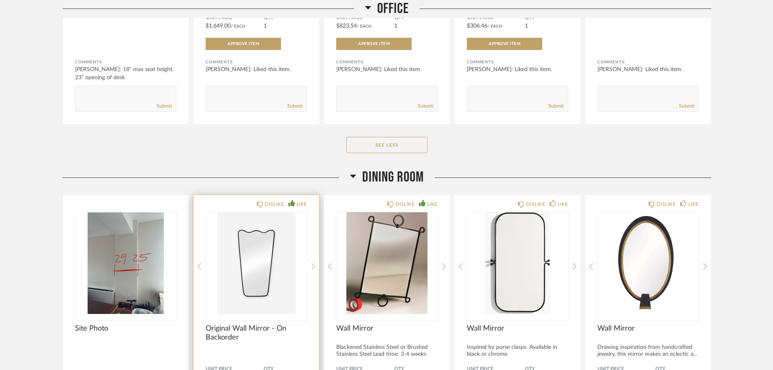
scroll to position [4095, 0]
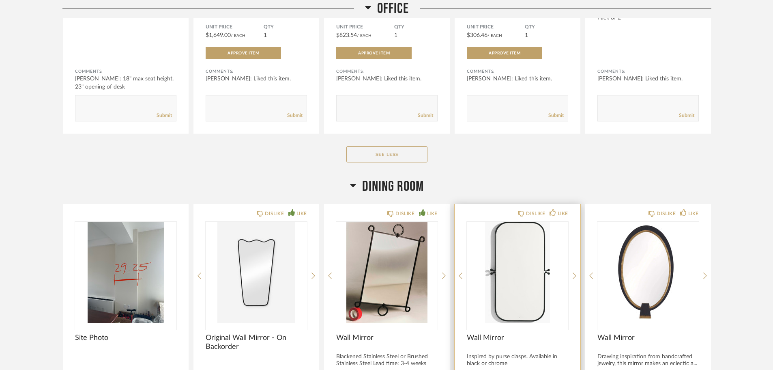
click at [512, 281] on img "0" at bounding box center [517, 271] width 101 height 101
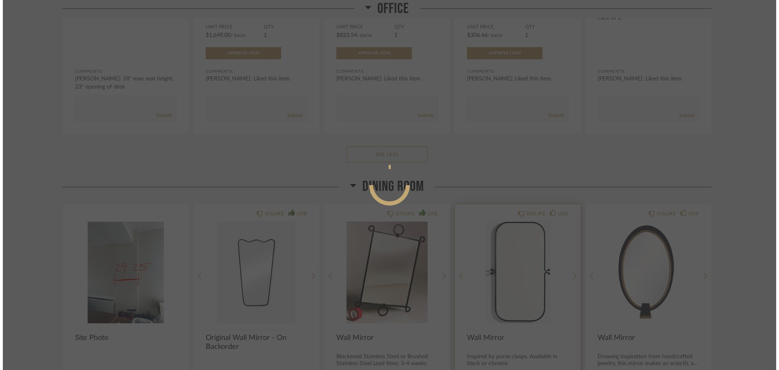
scroll to position [0, 0]
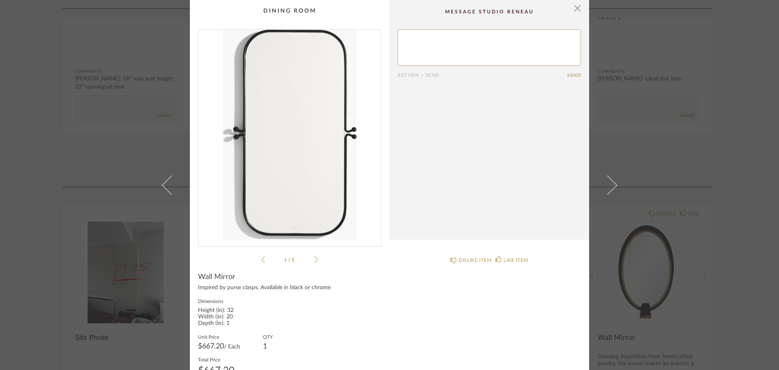
click at [314, 259] on icon at bounding box center [316, 259] width 4 height 7
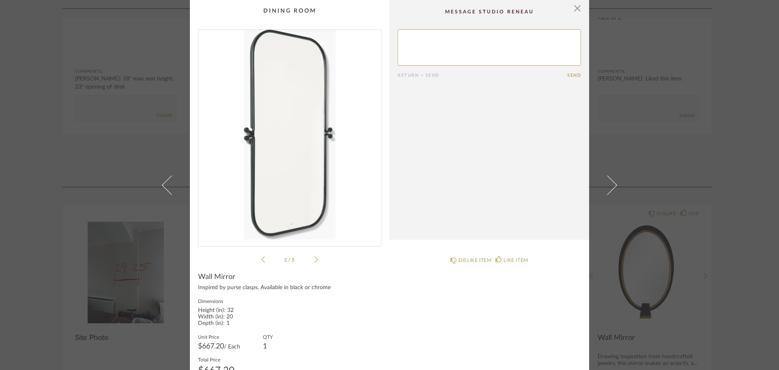
click at [314, 259] on icon at bounding box center [316, 259] width 4 height 7
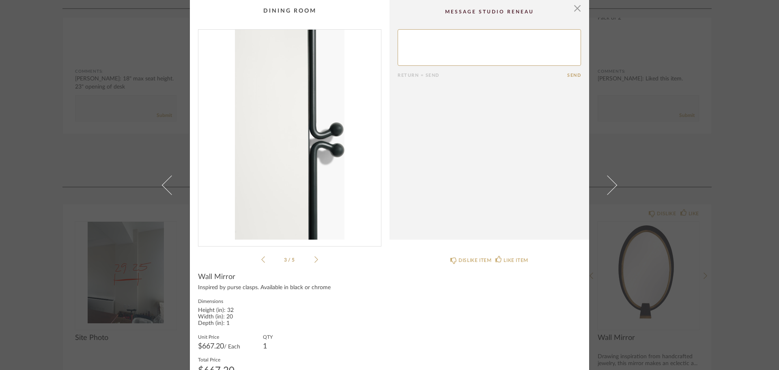
click at [315, 259] on icon at bounding box center [316, 259] width 4 height 7
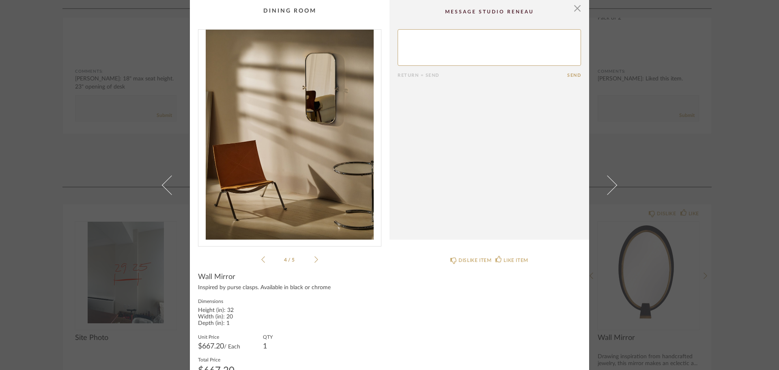
click at [579, 11] on cpp-summary-comments "Return = Send Send" at bounding box center [489, 119] width 200 height 239
click at [574, 11] on span "button" at bounding box center [577, 8] width 16 height 16
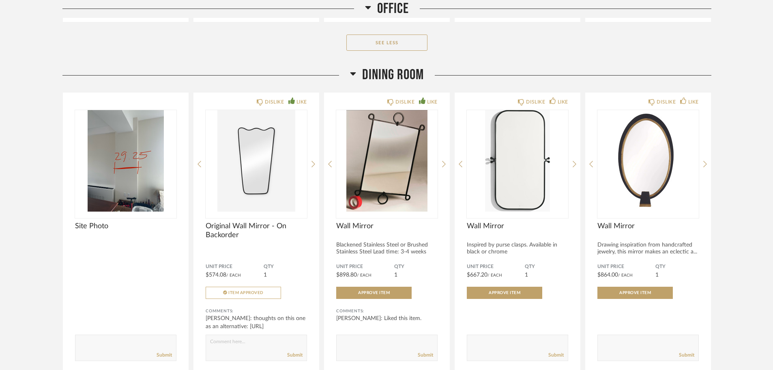
scroll to position [4216, 0]
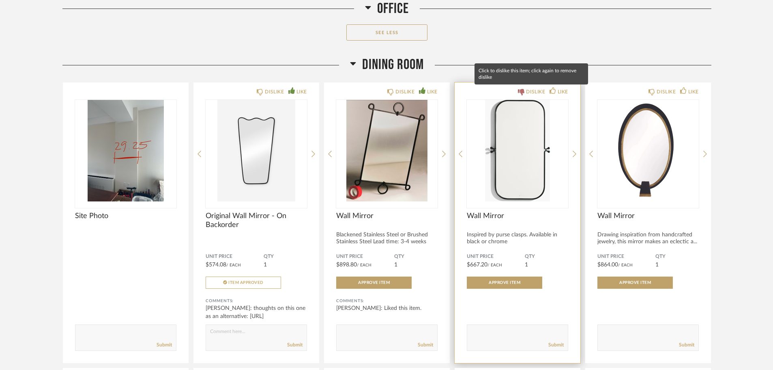
click at [526, 95] on div "DISLIKE" at bounding box center [535, 92] width 19 height 8
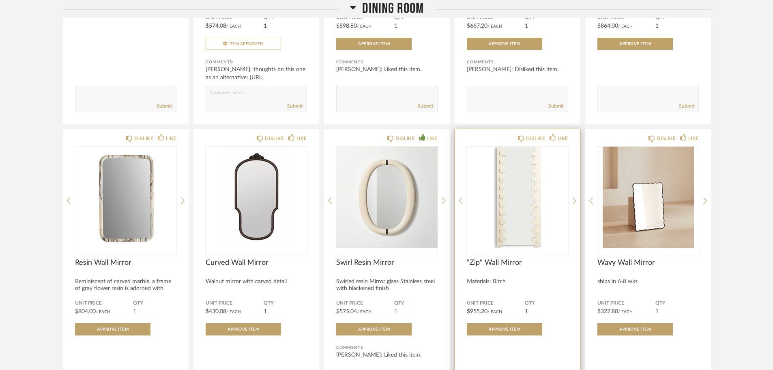
scroll to position [4460, 0]
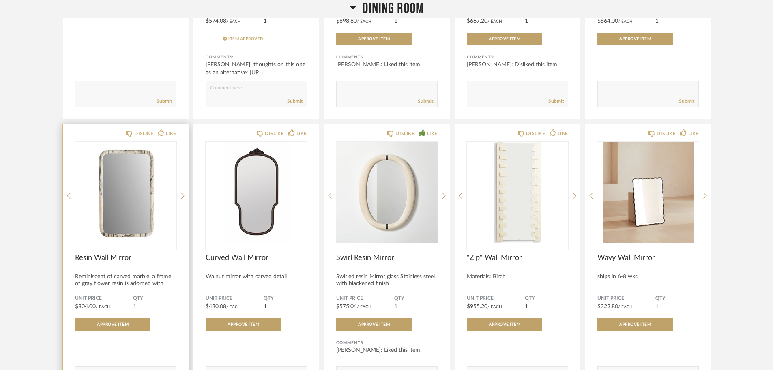
click at [131, 191] on img "0" at bounding box center [125, 192] width 101 height 101
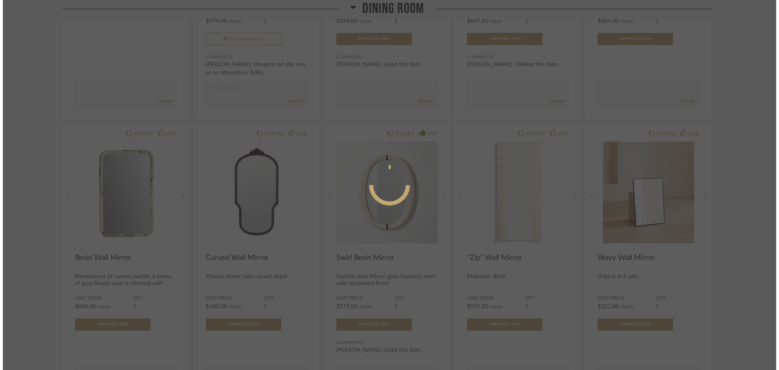
scroll to position [0, 0]
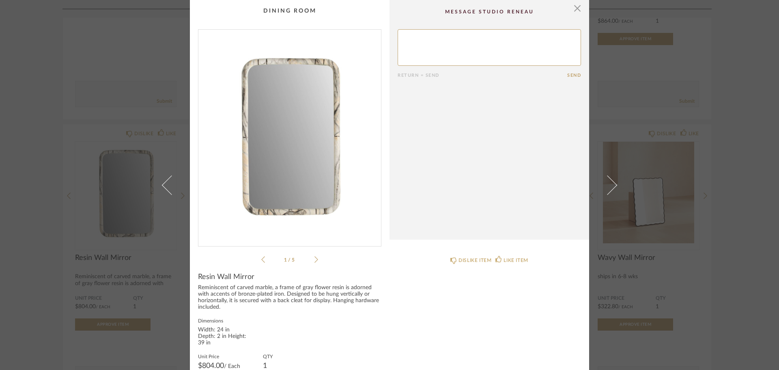
click at [314, 256] on icon at bounding box center [316, 259] width 4 height 7
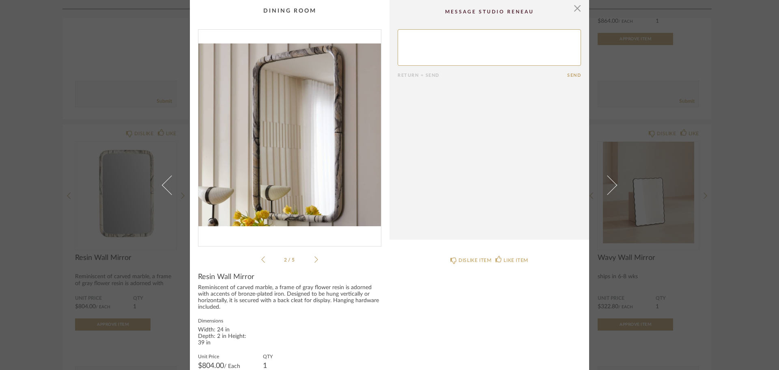
click at [314, 256] on icon at bounding box center [316, 259] width 4 height 7
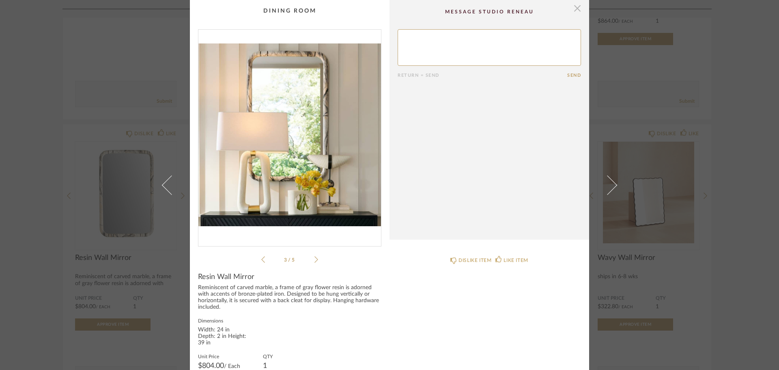
click at [574, 11] on span "button" at bounding box center [577, 8] width 16 height 16
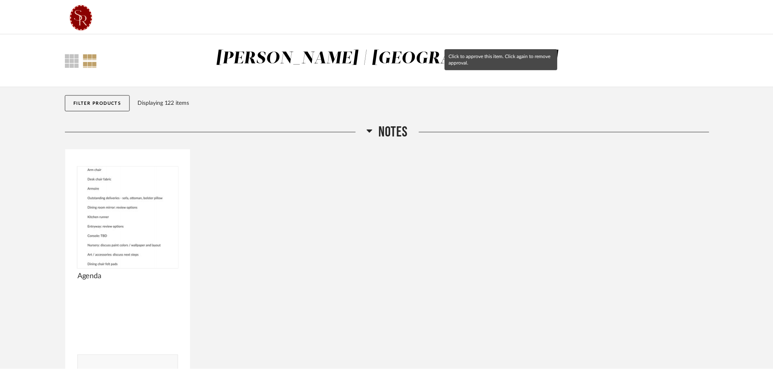
scroll to position [4460, 0]
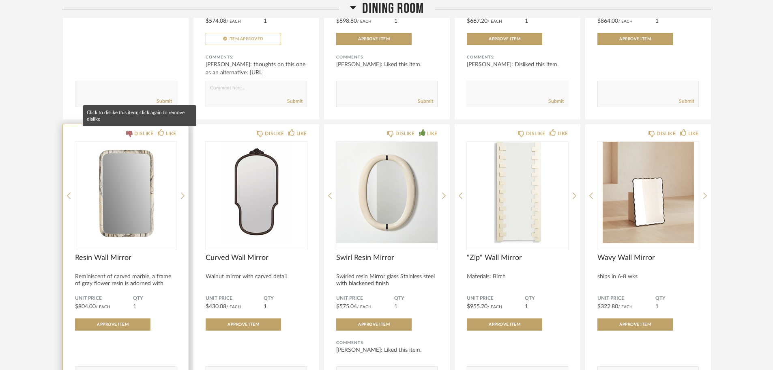
click at [134, 131] on div "DISLIKE" at bounding box center [143, 133] width 19 height 8
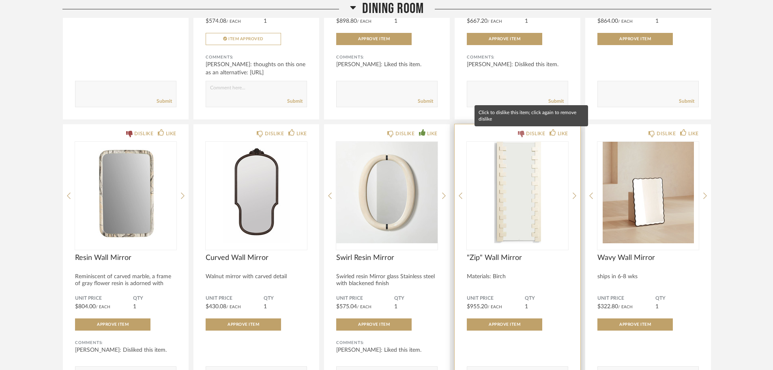
click at [527, 134] on div "DISLIKE" at bounding box center [535, 133] width 19 height 8
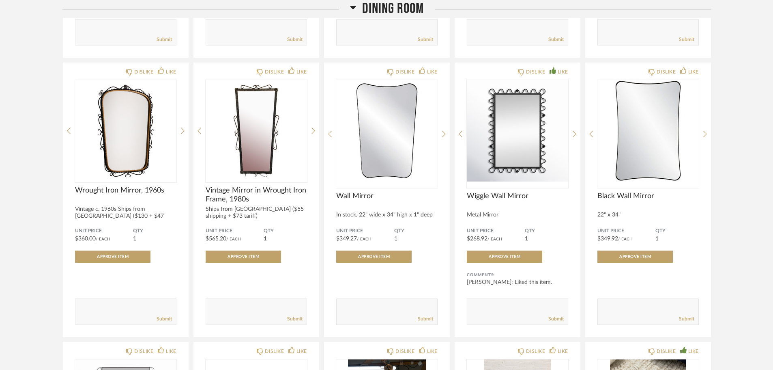
scroll to position [4825, 0]
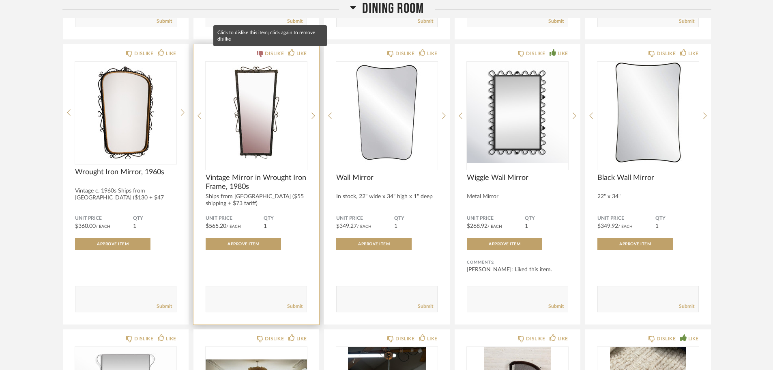
click at [268, 54] on div "DISLIKE" at bounding box center [274, 53] width 19 height 8
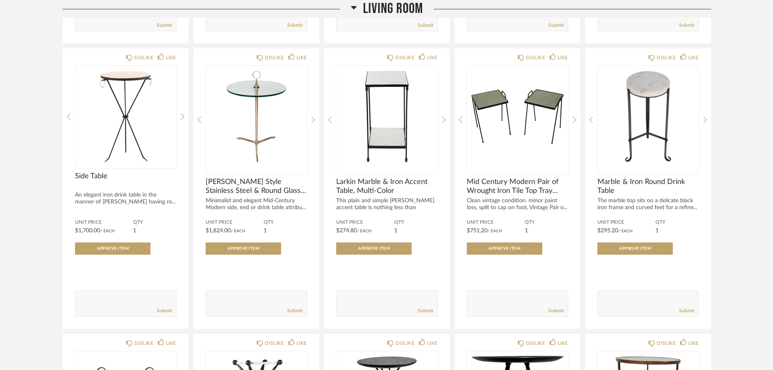
scroll to position [1823, 0]
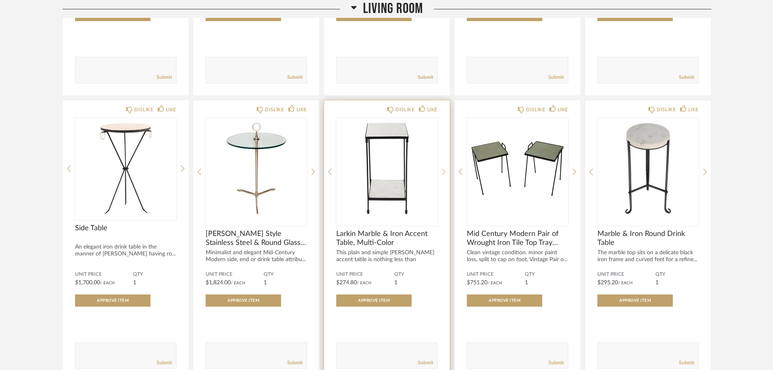
click at [444, 173] on icon at bounding box center [444, 171] width 4 height 6
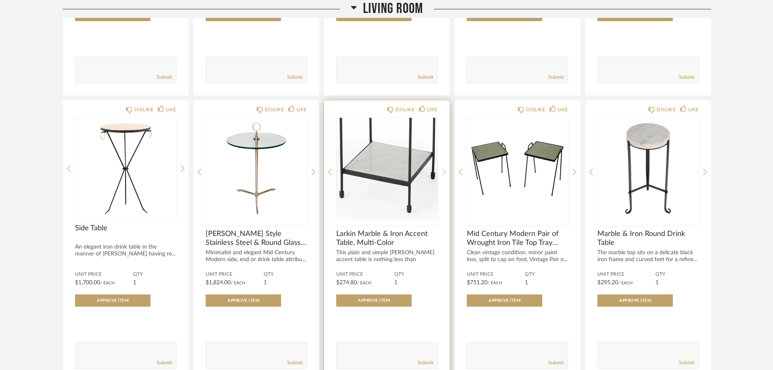
click at [444, 173] on icon at bounding box center [444, 171] width 4 height 6
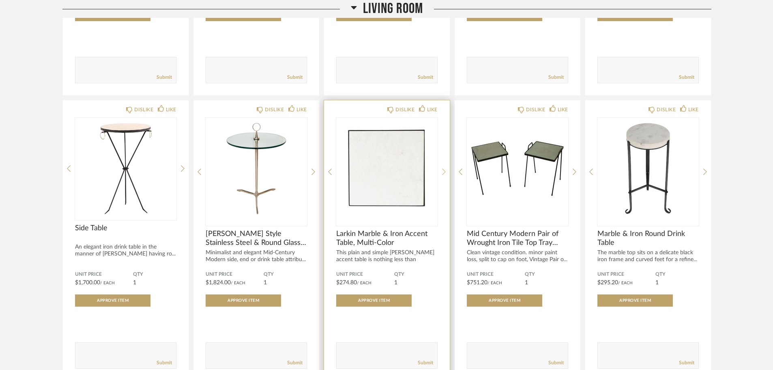
click at [444, 173] on icon at bounding box center [444, 171] width 4 height 6
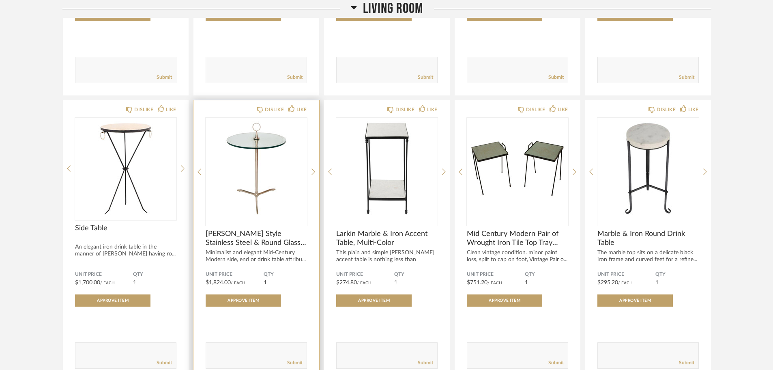
click at [311, 173] on div "DISLIKE LIKE [PERSON_NAME] Style Stainless Steel & Round Glass Tripod Side Tabl…" at bounding box center [256, 240] width 126 height 280
click at [314, 172] on icon at bounding box center [314, 171] width 4 height 6
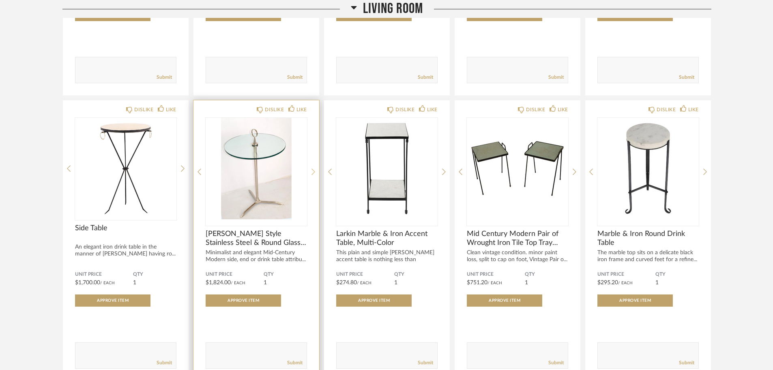
click at [315, 171] on icon at bounding box center [314, 171] width 4 height 6
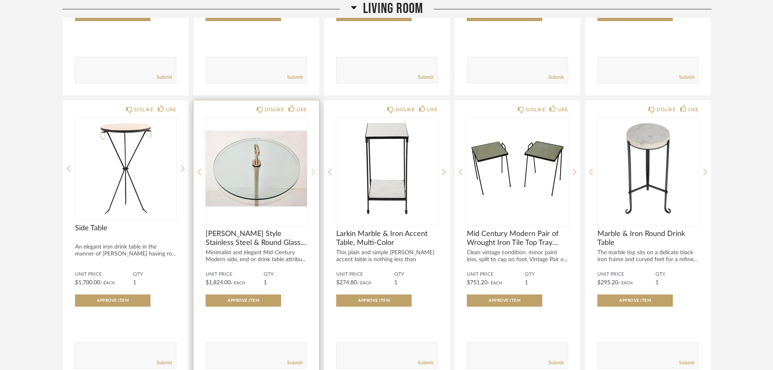
click at [315, 171] on icon at bounding box center [314, 171] width 4 height 6
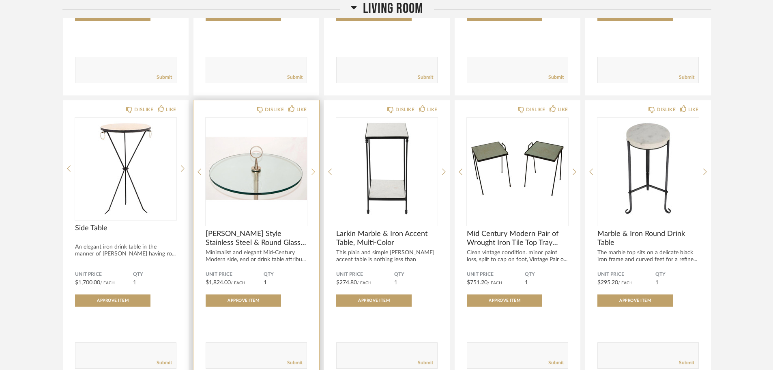
click at [315, 171] on icon at bounding box center [314, 171] width 4 height 6
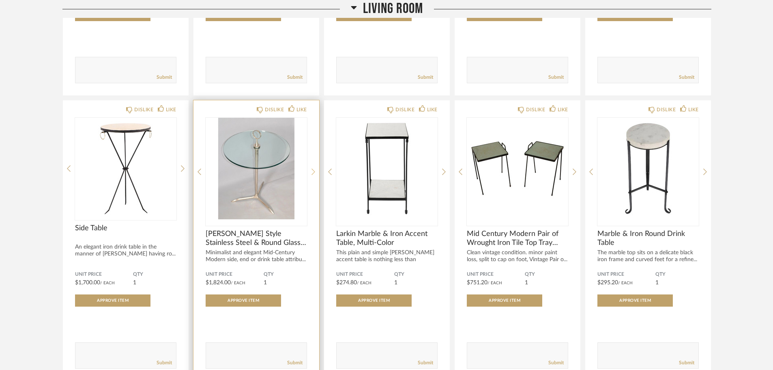
click at [315, 171] on icon at bounding box center [314, 171] width 4 height 6
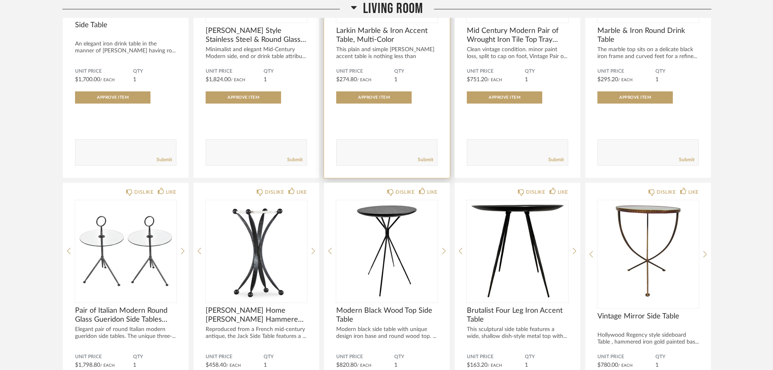
scroll to position [2107, 0]
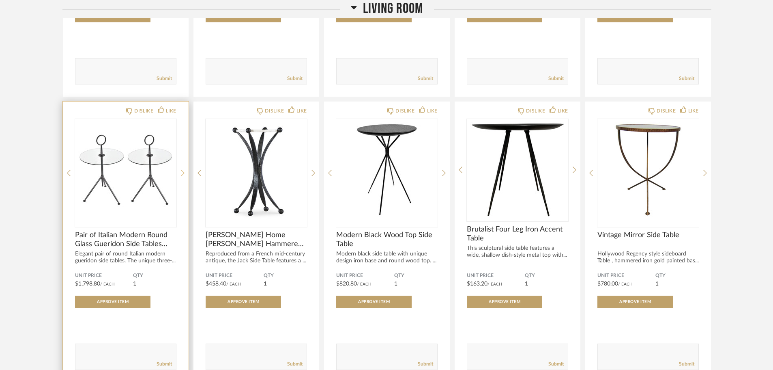
click at [183, 172] on icon at bounding box center [183, 172] width 4 height 7
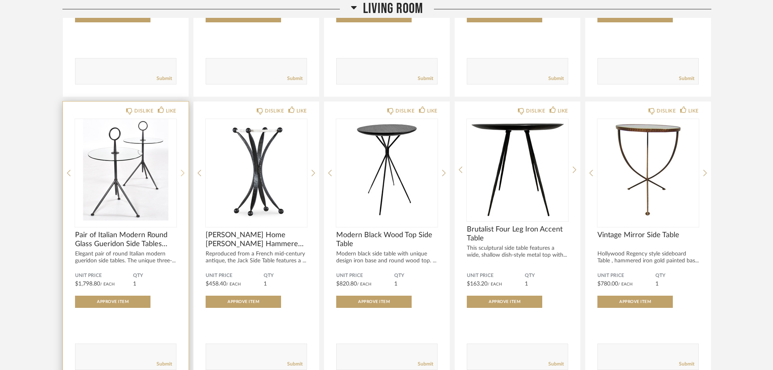
click at [183, 172] on icon at bounding box center [183, 172] width 4 height 7
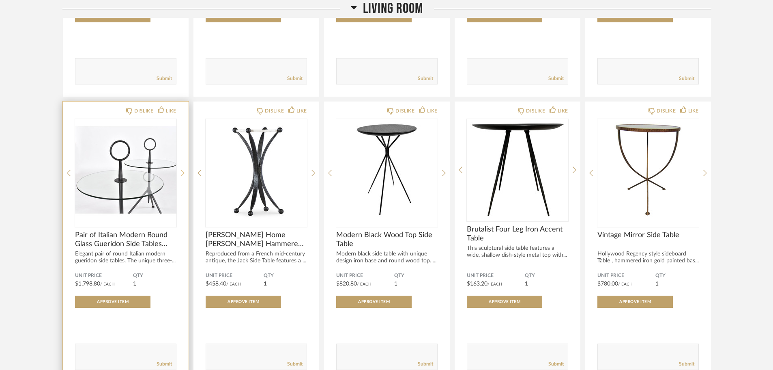
click at [183, 172] on icon at bounding box center [183, 172] width 4 height 7
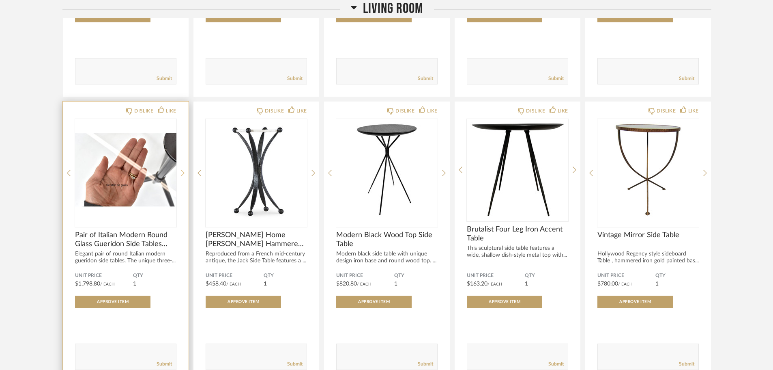
click at [183, 172] on icon at bounding box center [183, 172] width 4 height 7
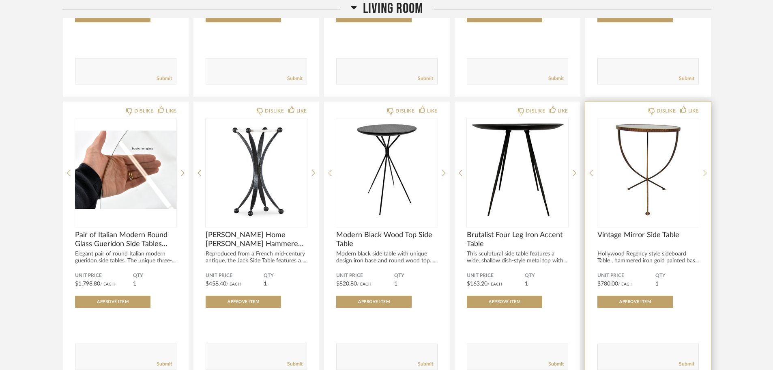
click at [705, 172] on icon at bounding box center [705, 173] width 4 height 6
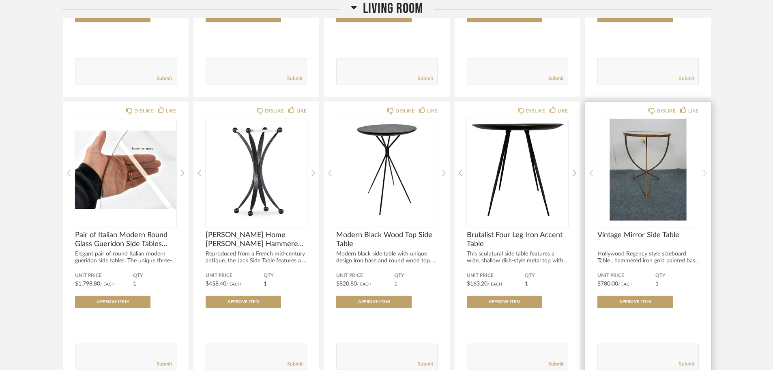
click at [705, 172] on icon at bounding box center [705, 173] width 4 height 6
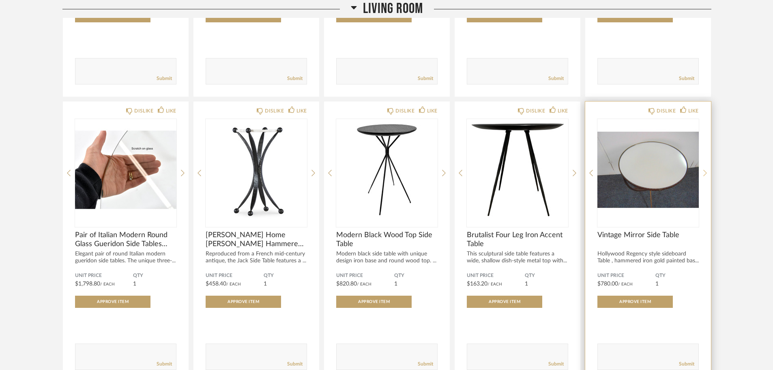
click at [705, 172] on icon at bounding box center [705, 173] width 4 height 6
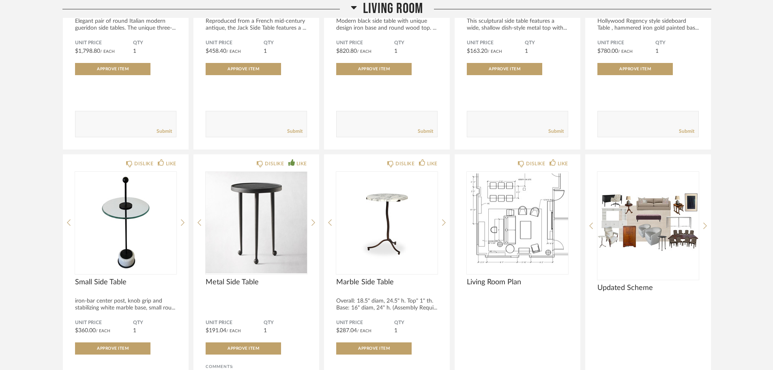
scroll to position [2391, 0]
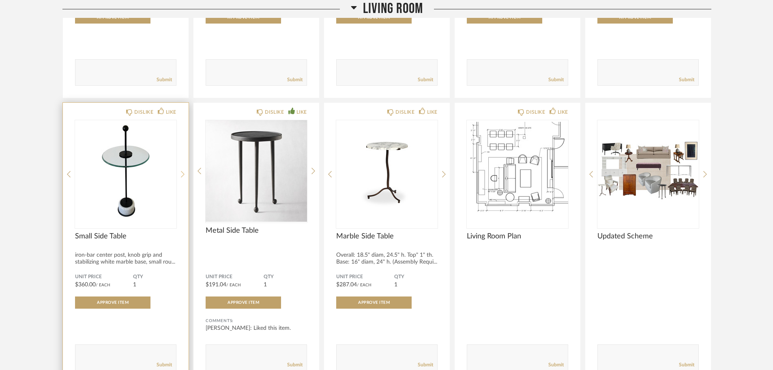
click at [183, 172] on icon at bounding box center [183, 174] width 4 height 6
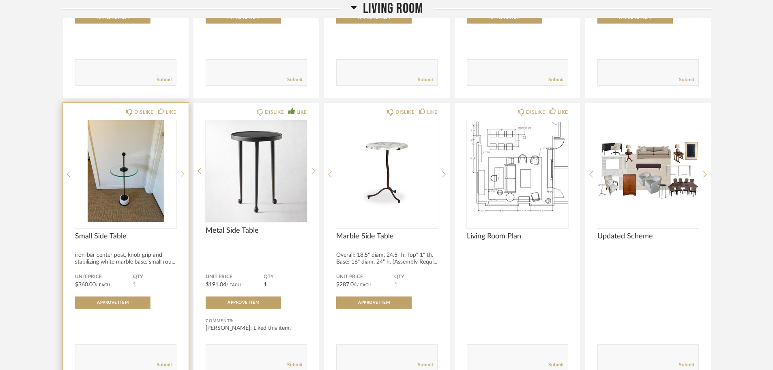
click at [183, 172] on icon at bounding box center [183, 174] width 4 height 6
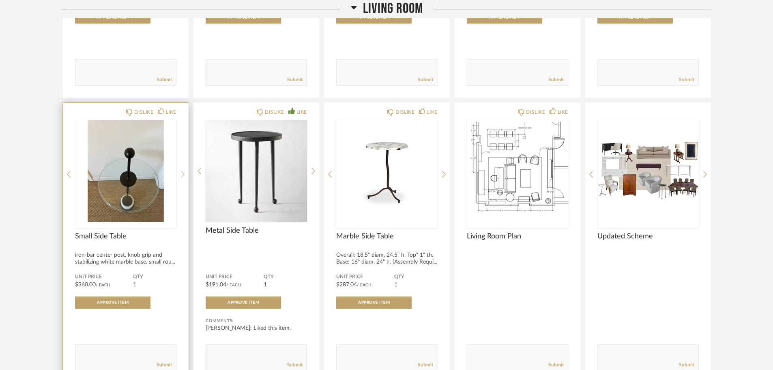
click at [183, 172] on icon at bounding box center [183, 174] width 4 height 6
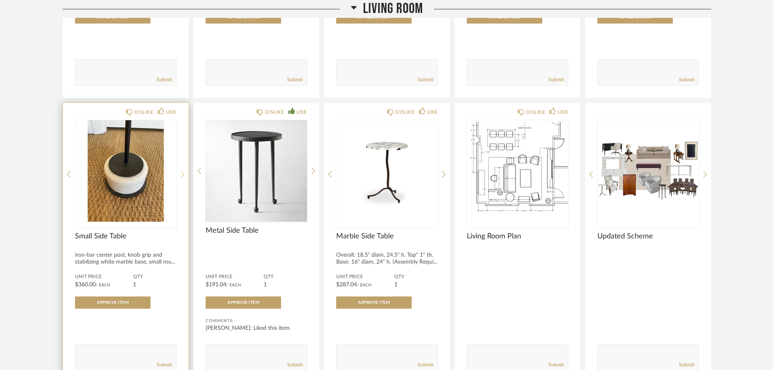
click at [183, 172] on icon at bounding box center [183, 174] width 4 height 6
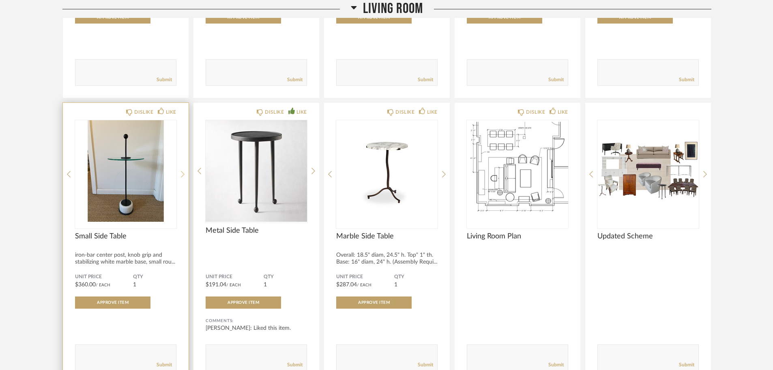
click at [183, 172] on icon at bounding box center [183, 174] width 4 height 6
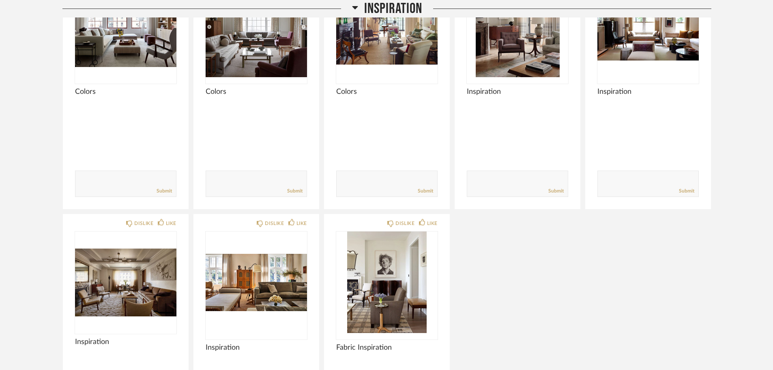
scroll to position [971, 0]
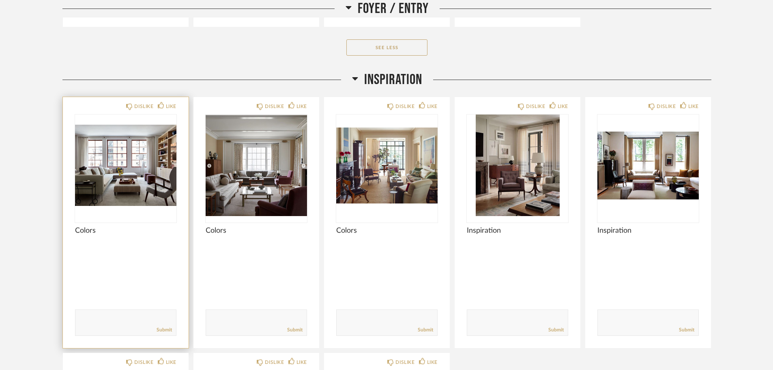
click at [155, 180] on img "0" at bounding box center [125, 164] width 101 height 101
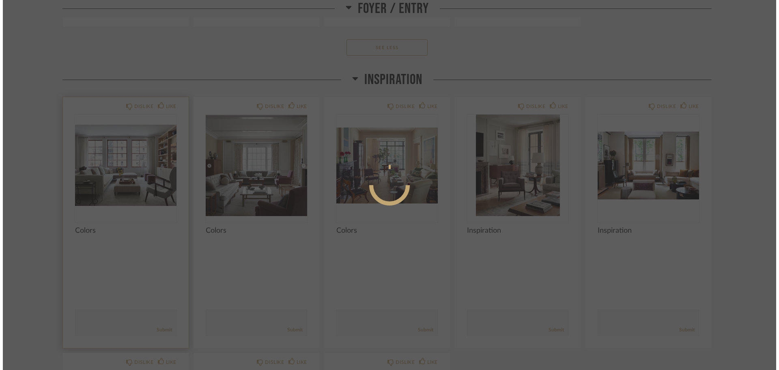
scroll to position [0, 0]
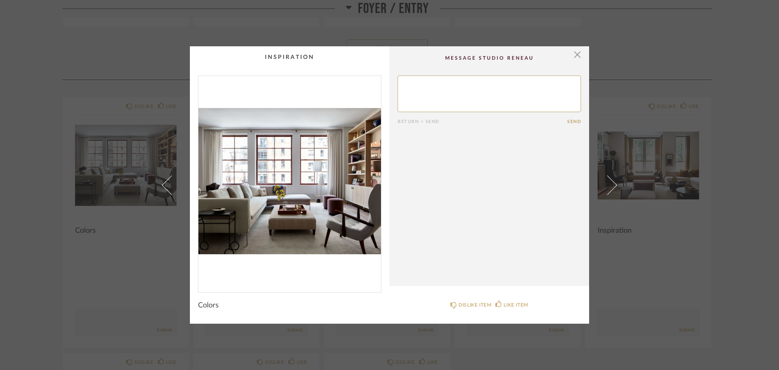
click at [345, 188] on img "0" at bounding box center [289, 181] width 183 height 210
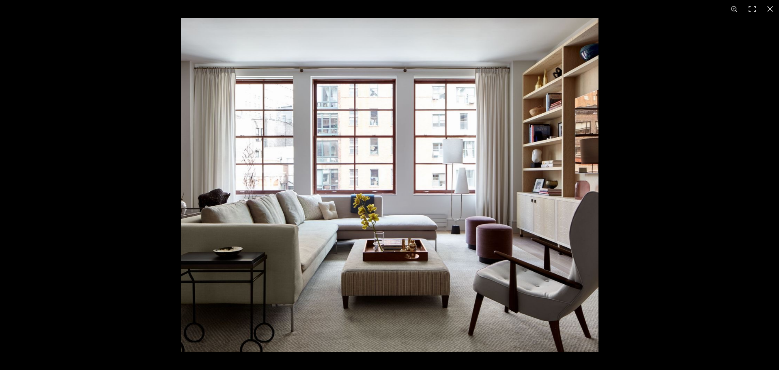
click at [535, 203] on img at bounding box center [389, 185] width 417 height 334
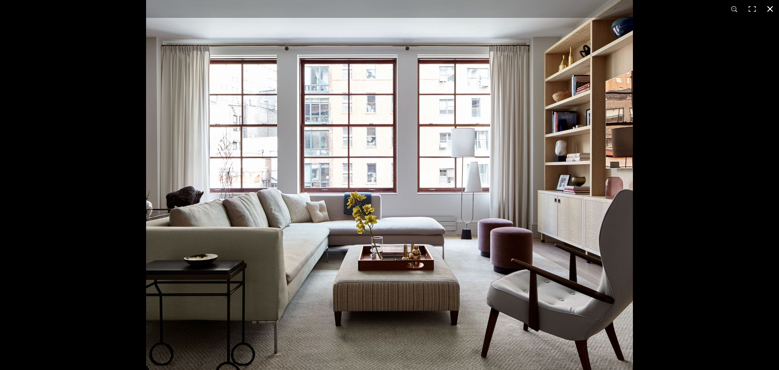
click at [767, 6] on button at bounding box center [770, 9] width 18 height 18
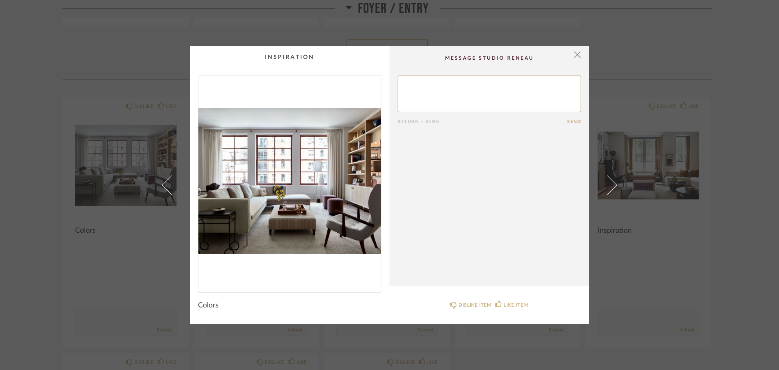
click at [582, 53] on cpp-summary-comments "Return = Send Send" at bounding box center [489, 165] width 200 height 239
click at [576, 53] on span "button" at bounding box center [577, 54] width 16 height 16
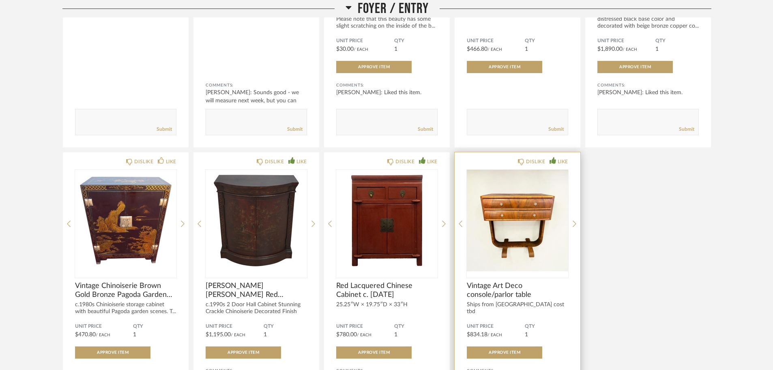
scroll to position [606, 0]
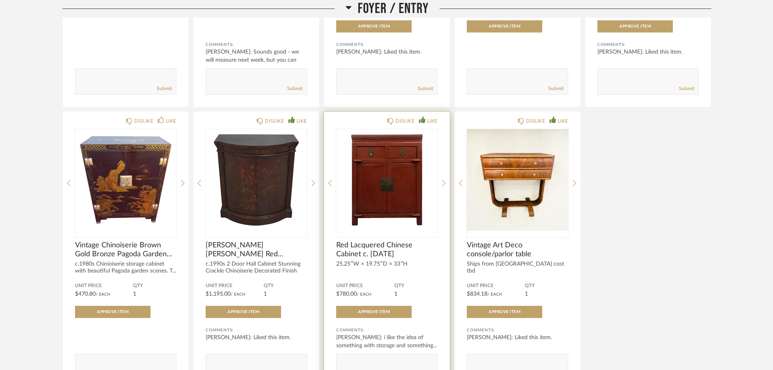
click at [390, 195] on img "0" at bounding box center [386, 179] width 101 height 101
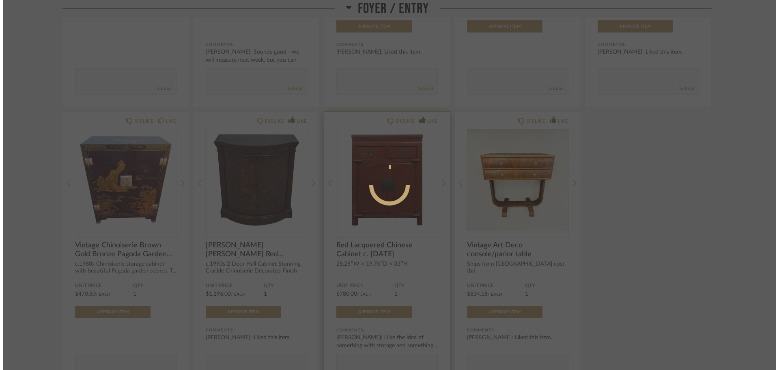
scroll to position [0, 0]
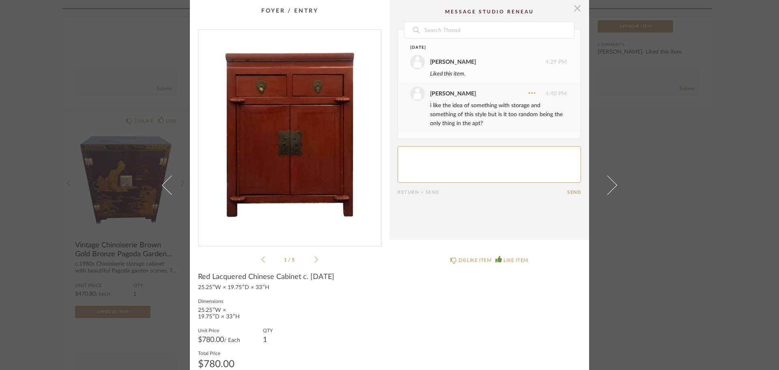
click at [574, 8] on span "button" at bounding box center [577, 8] width 16 height 16
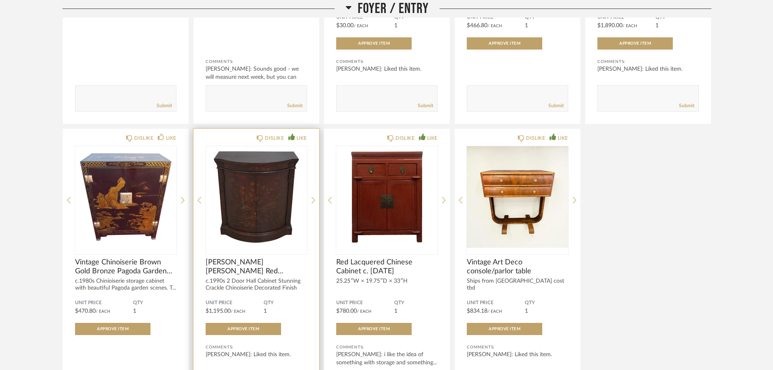
scroll to position [608, 0]
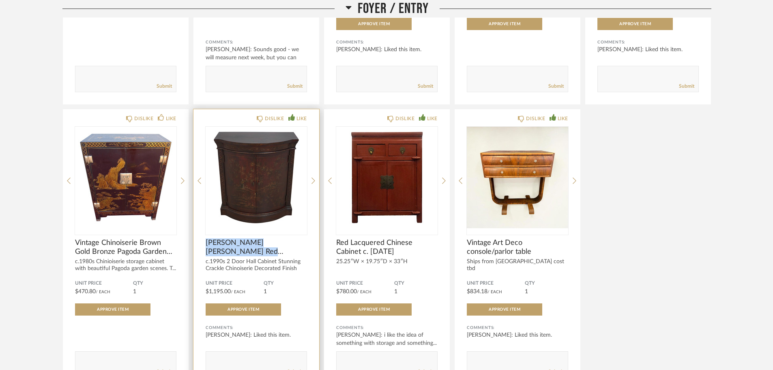
drag, startPoint x: 284, startPoint y: 252, endPoint x: 200, endPoint y: 243, distance: 84.4
click at [200, 243] on div "DISLIKE LIKE [PERSON_NAME] [PERSON_NAME] Red Chinoiserie Decorated Hall Cabinet…" at bounding box center [256, 249] width 126 height 280
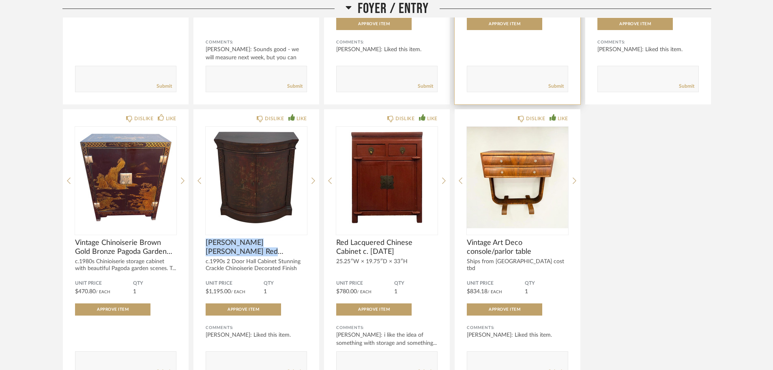
copy span "[PERSON_NAME] [PERSON_NAME] Red Chinoiserie Decorated Hall Cabinet"
click at [673, 205] on div "Entry Dims Comments: Submit DISLIKE LIKE Inspiration Image Comments: [PERSON_NA…" at bounding box center [386, 107] width 649 height 566
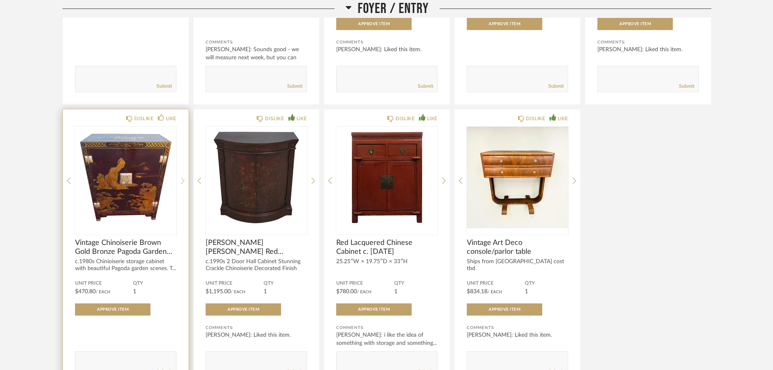
click at [183, 183] on icon at bounding box center [183, 180] width 4 height 6
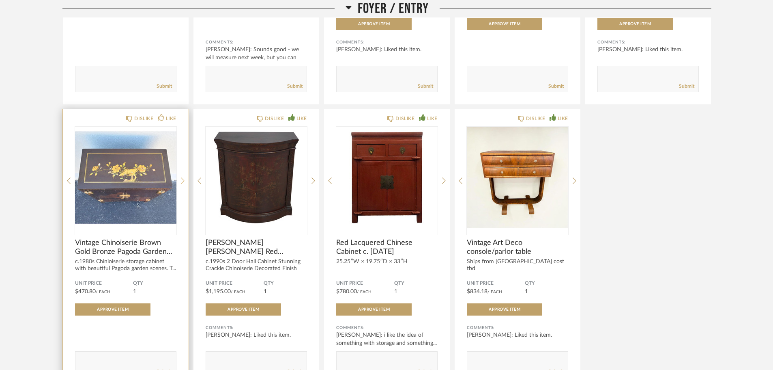
click at [183, 183] on icon at bounding box center [183, 180] width 4 height 6
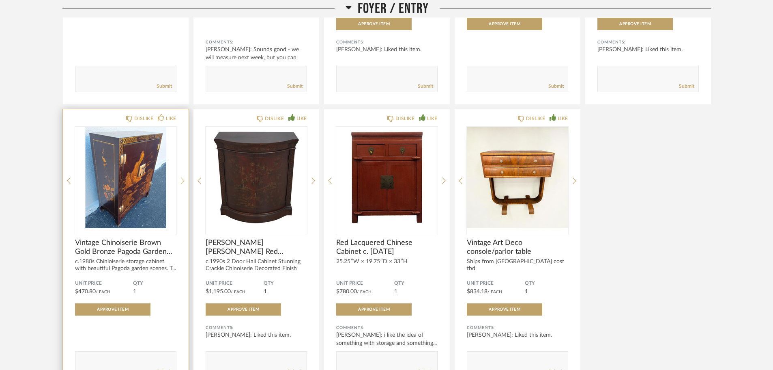
click at [183, 183] on icon at bounding box center [183, 180] width 4 height 6
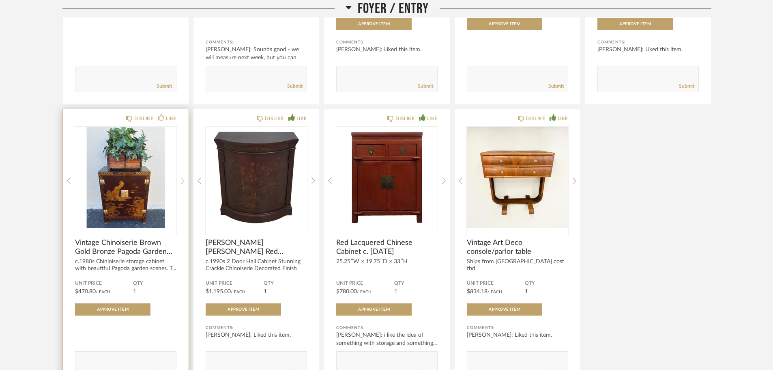
click at [183, 183] on icon at bounding box center [183, 180] width 4 height 6
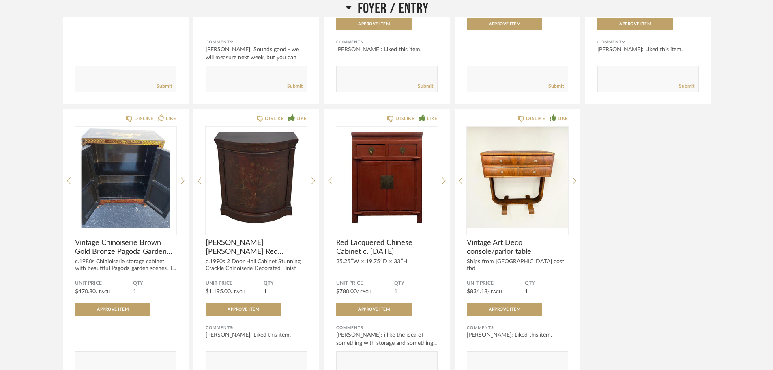
click at [692, 223] on div "Entry Dims Comments: Submit DISLIKE LIKE Inspiration Image Comments: [PERSON_NA…" at bounding box center [386, 107] width 649 height 566
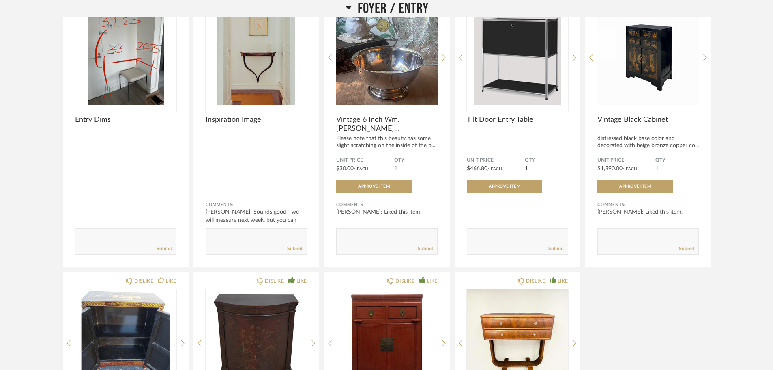
scroll to position [406, 0]
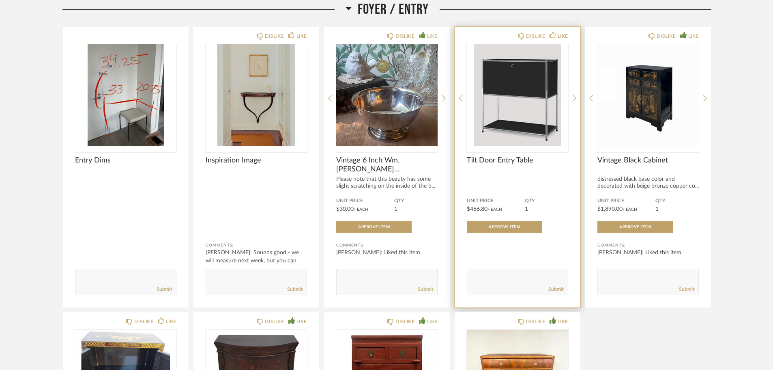
click at [533, 100] on img "0" at bounding box center [517, 94] width 101 height 101
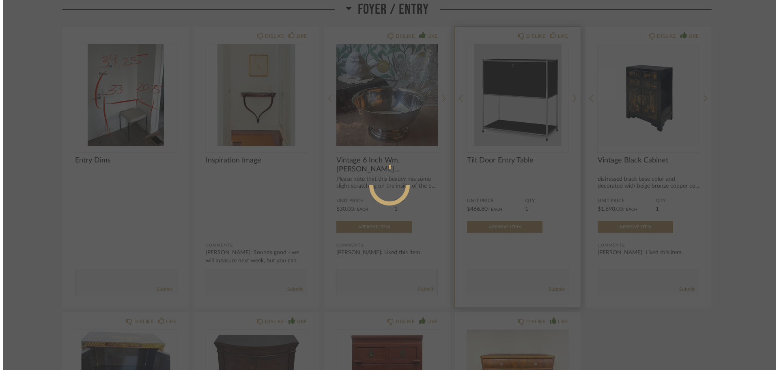
scroll to position [0, 0]
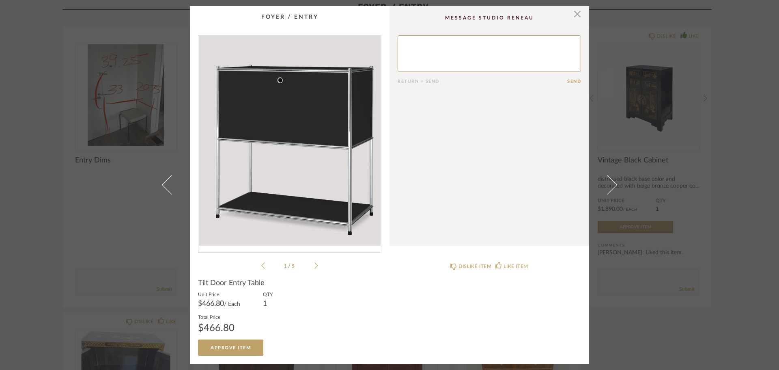
click at [314, 265] on icon at bounding box center [316, 265] width 4 height 7
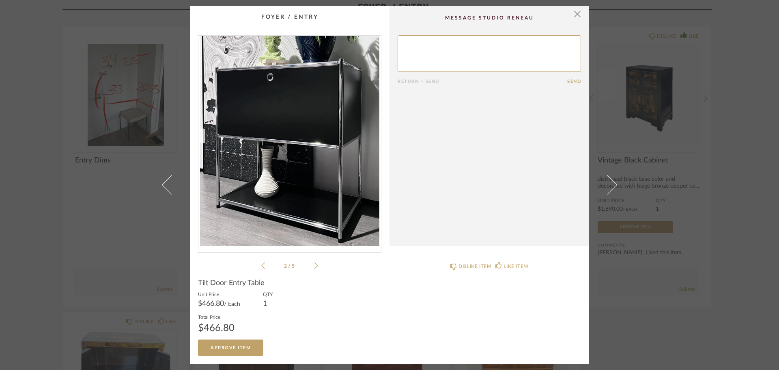
click at [314, 265] on icon at bounding box center [316, 265] width 4 height 7
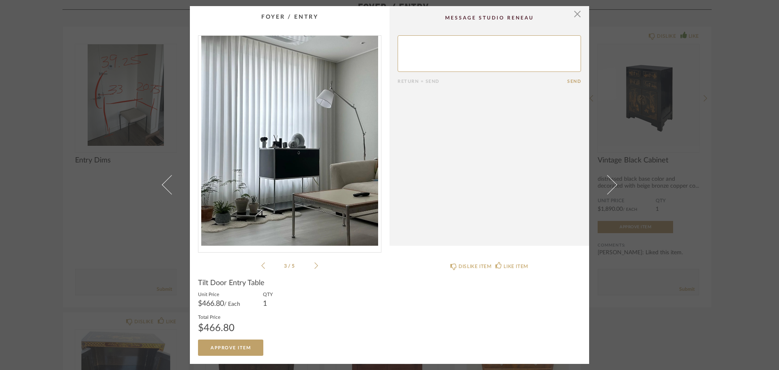
click at [314, 265] on icon at bounding box center [316, 265] width 4 height 7
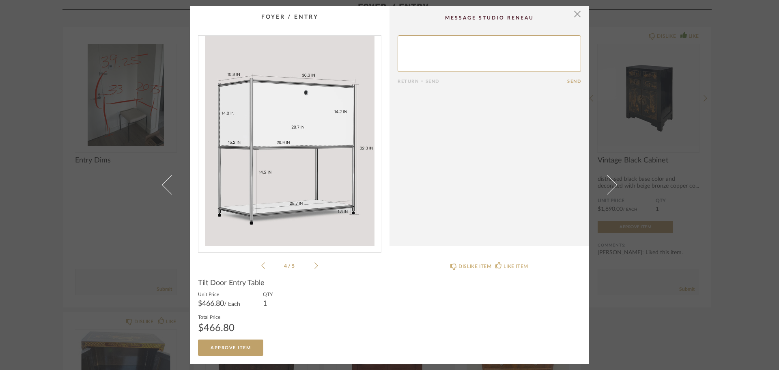
click at [314, 265] on icon at bounding box center [316, 265] width 4 height 7
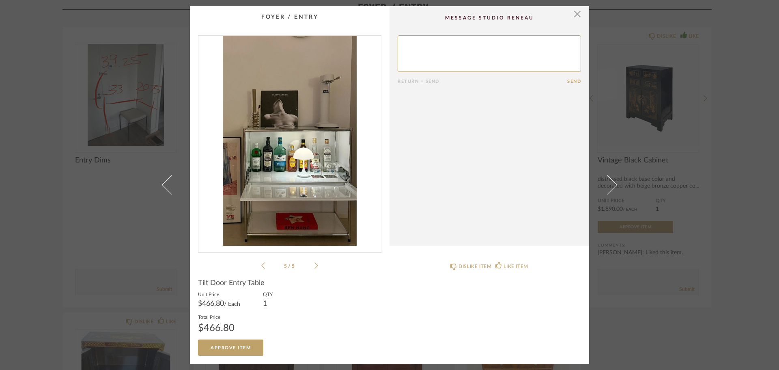
click at [314, 265] on icon at bounding box center [316, 265] width 4 height 7
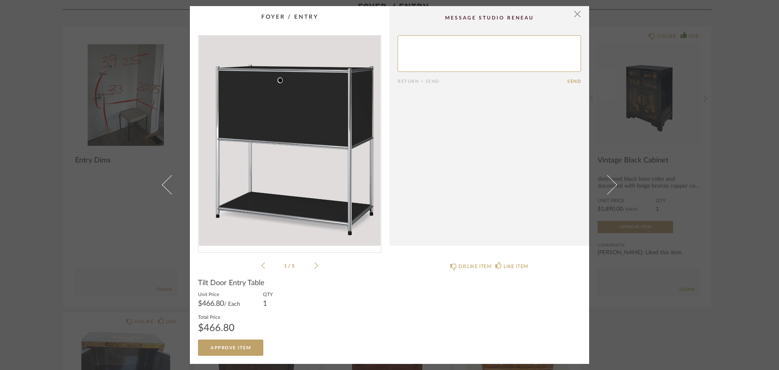
click at [314, 265] on icon at bounding box center [316, 265] width 4 height 7
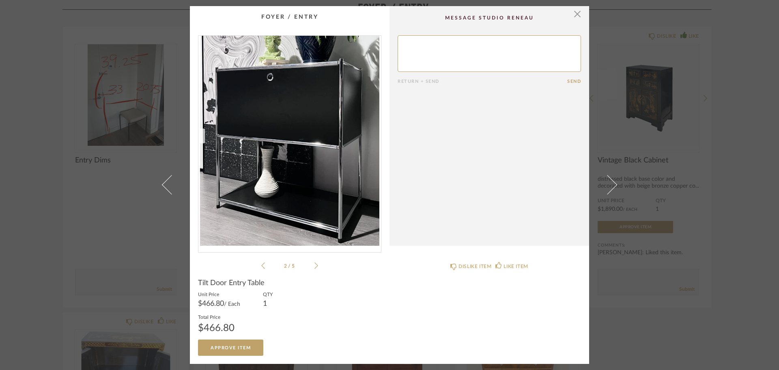
drag, startPoint x: 576, startPoint y: 16, endPoint x: 572, endPoint y: 21, distance: 6.7
click at [576, 16] on span "button" at bounding box center [577, 14] width 16 height 16
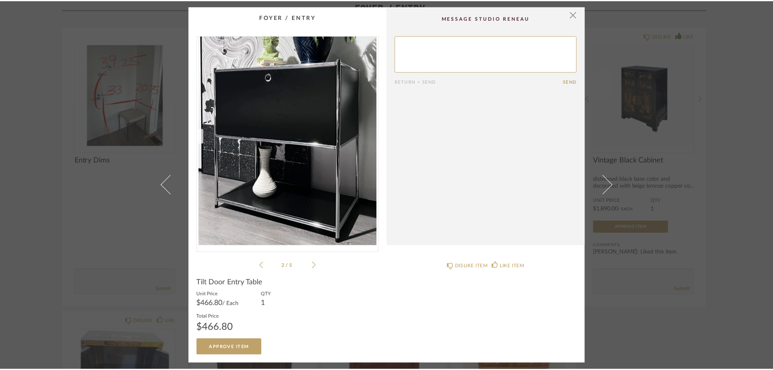
scroll to position [406, 0]
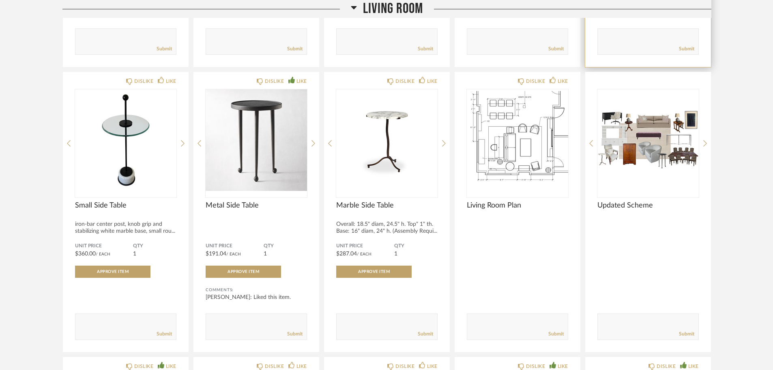
scroll to position [2515, 0]
